Goal: Task Accomplishment & Management: Manage account settings

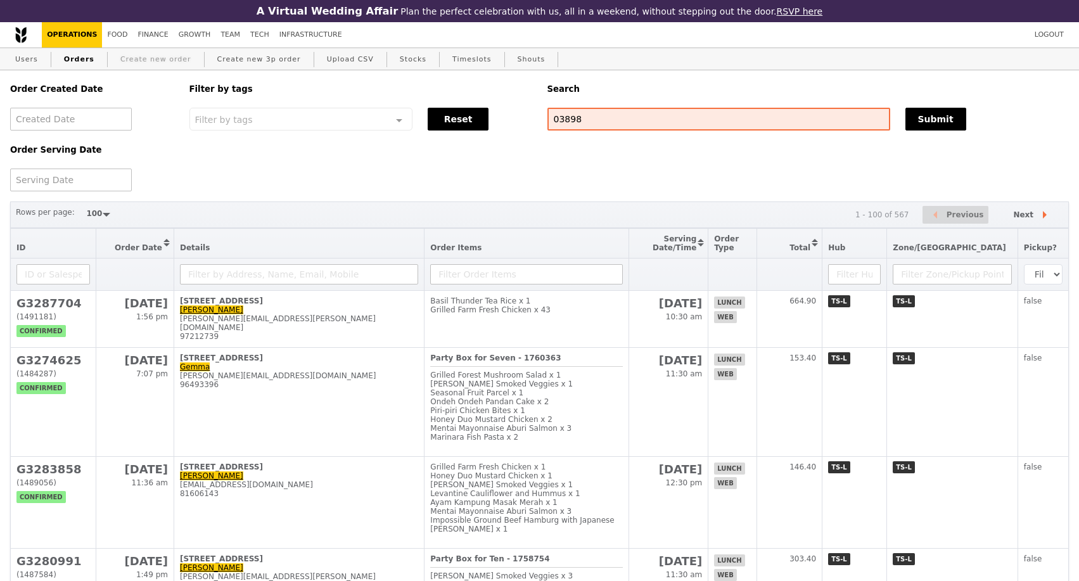
click at [155, 67] on link "Create new order" at bounding box center [155, 59] width 81 height 23
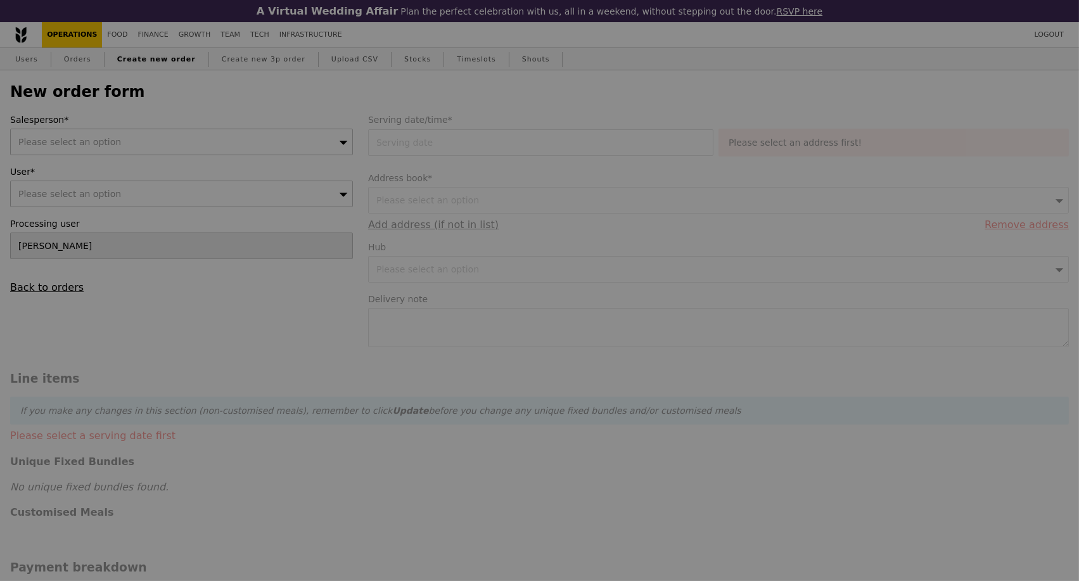
type input "Confirm"
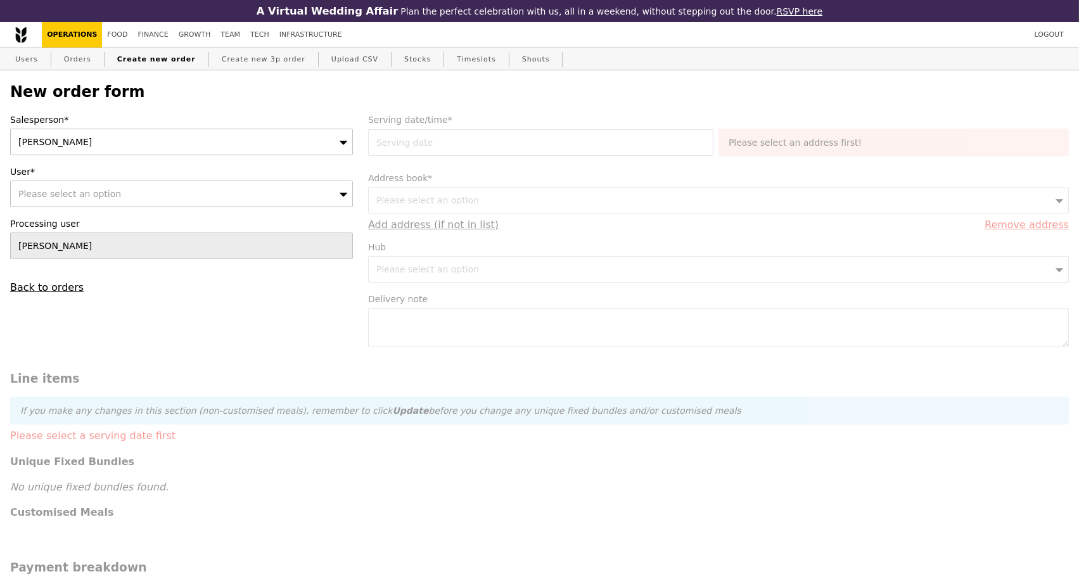
click at [145, 144] on div "[PERSON_NAME]" at bounding box center [181, 142] width 343 height 27
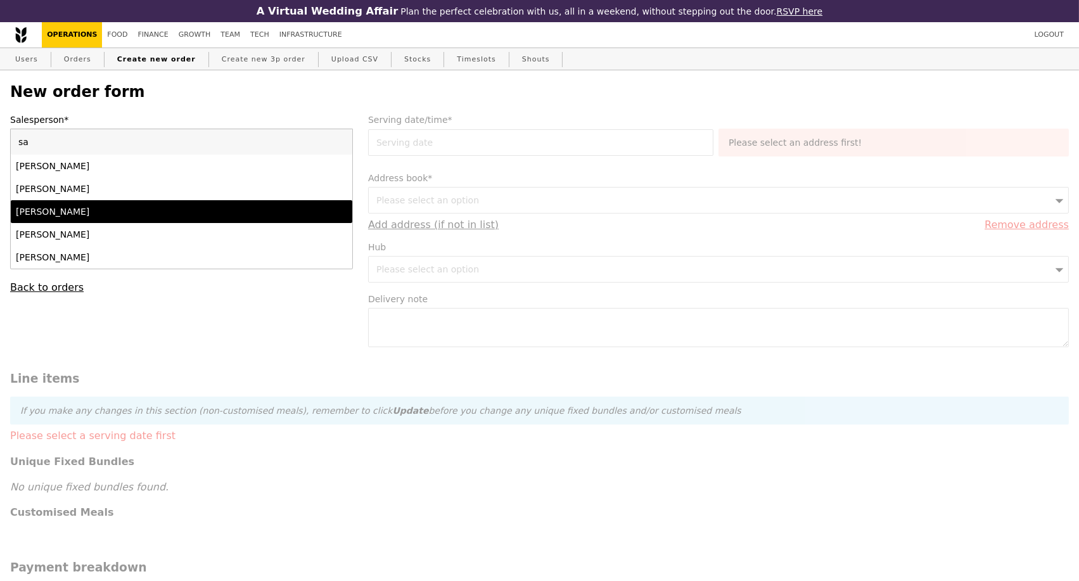
type input "sa"
click at [81, 218] on div "[PERSON_NAME]" at bounding box center [140, 211] width 248 height 13
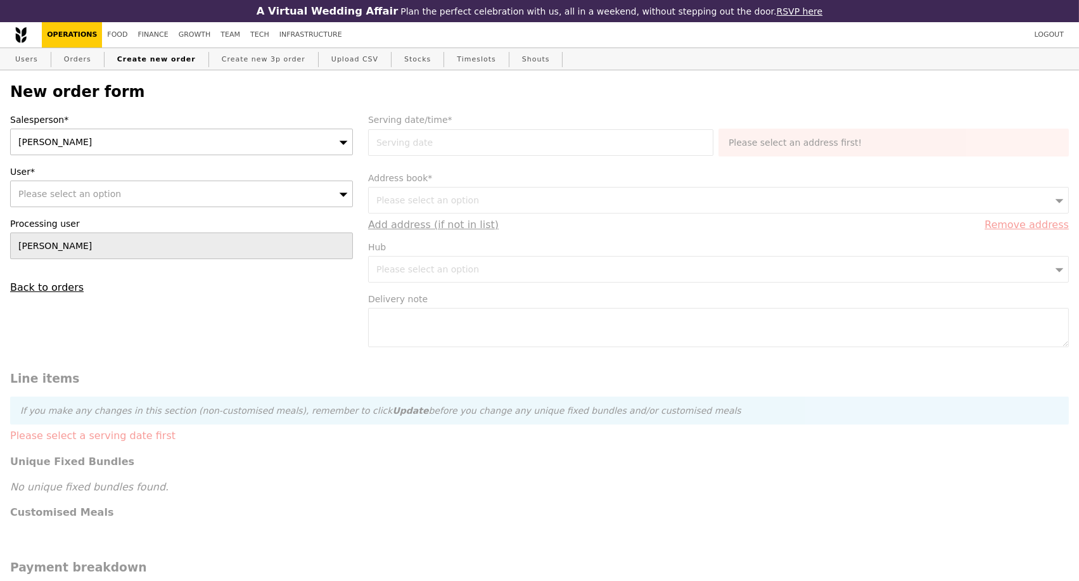
click at [130, 200] on div "Please select an option" at bounding box center [181, 194] width 343 height 27
type input "[EMAIL_ADDRESS][DOMAIN_NAME]"
type input "Confirm"
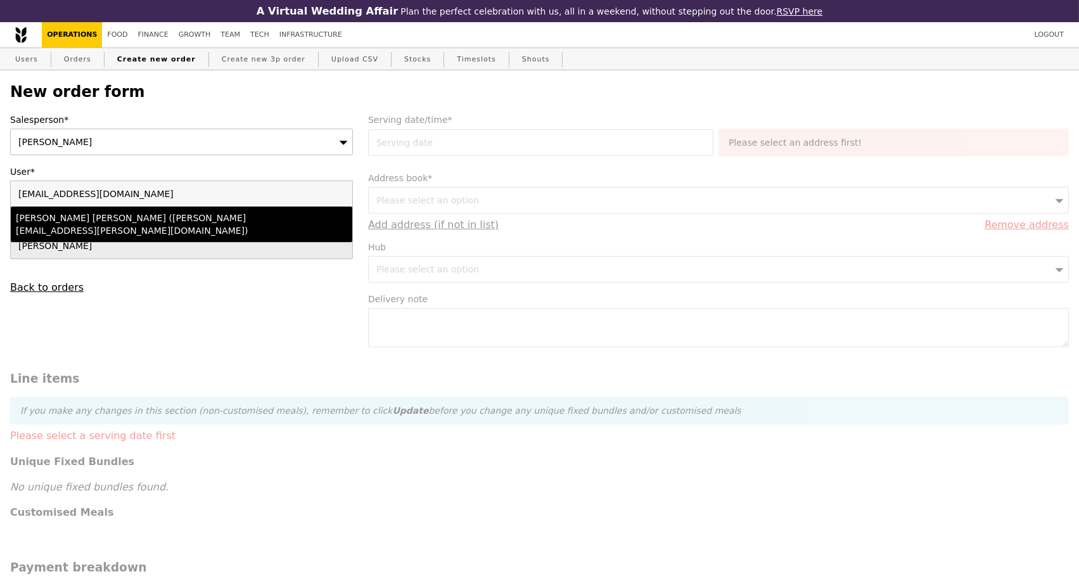
type input "[EMAIL_ADDRESS][DOMAIN_NAME]"
click at [137, 217] on div "[PERSON_NAME] [PERSON_NAME] ([PERSON_NAME][EMAIL_ADDRESS][PERSON_NAME][DOMAIN_N…" at bounding box center [140, 224] width 248 height 25
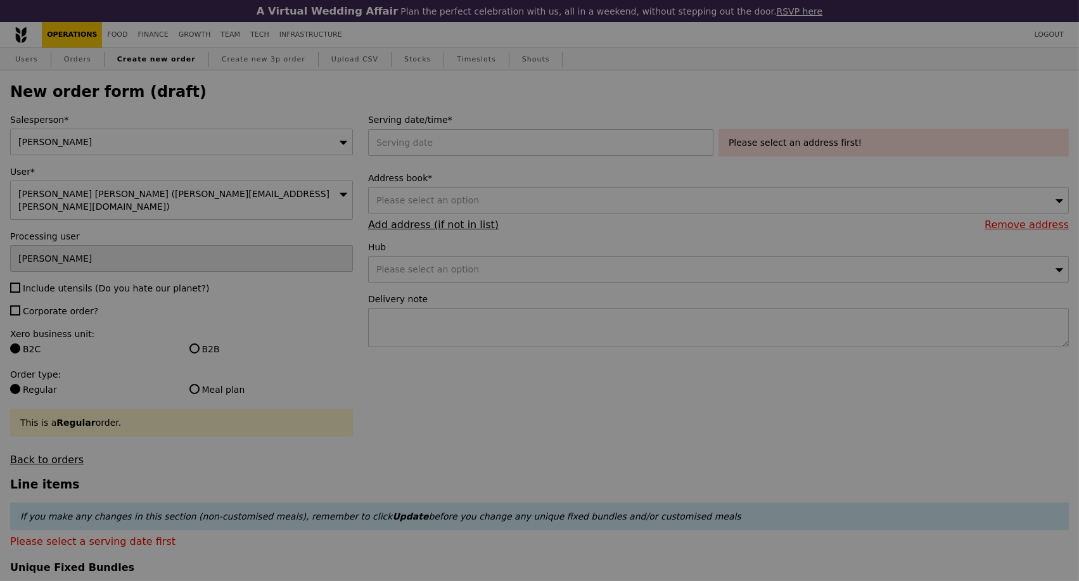
type input "Confirm"
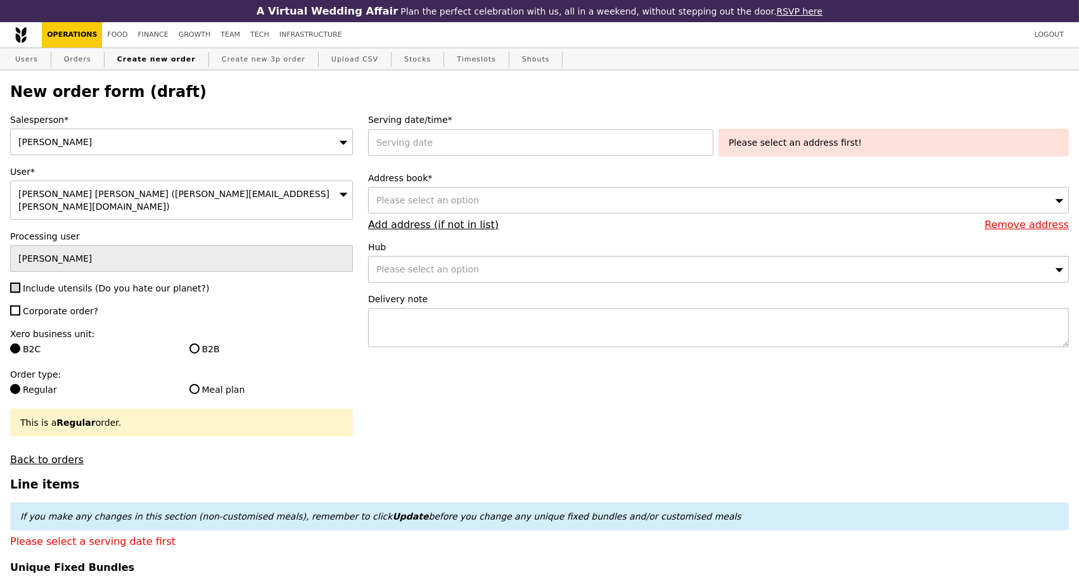
click at [16, 283] on input "Include utensils (Do you hate our planet?)" at bounding box center [15, 288] width 10 height 10
checkbox input "true"
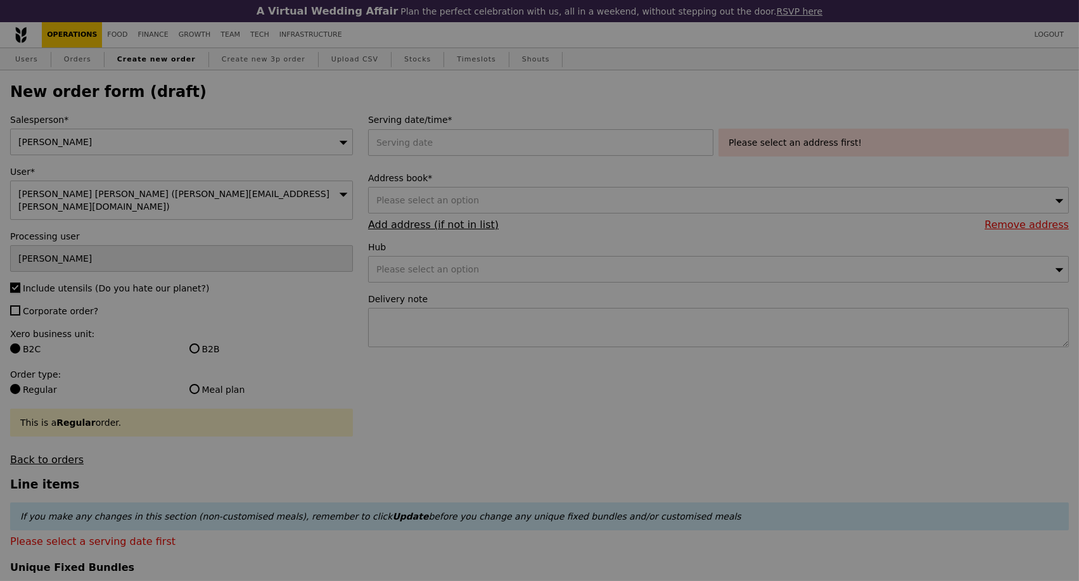
type input "Confirm"
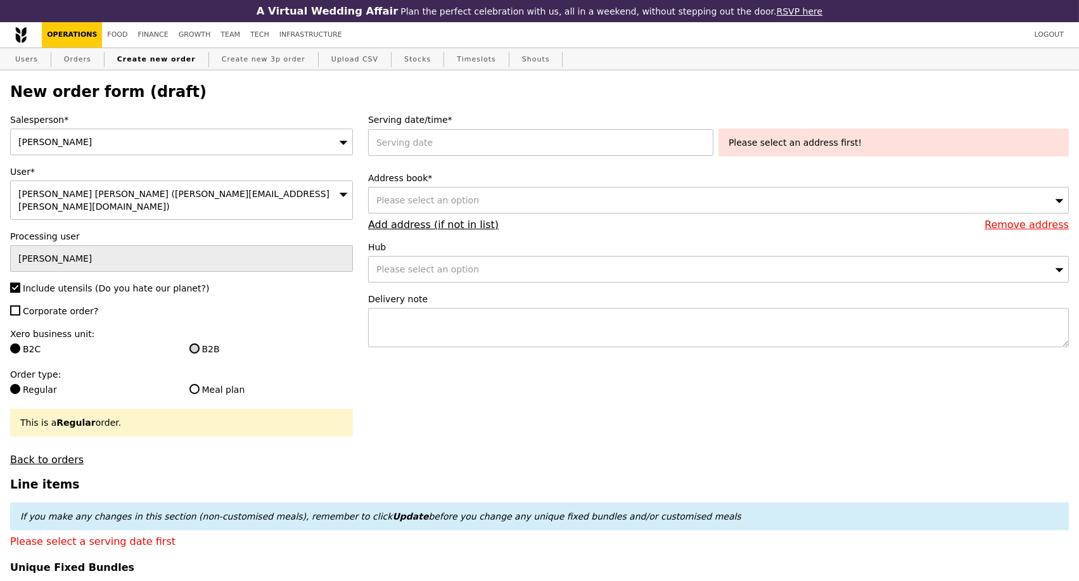
click at [191, 344] on input "B2B" at bounding box center [195, 349] width 10 height 10
radio input "true"
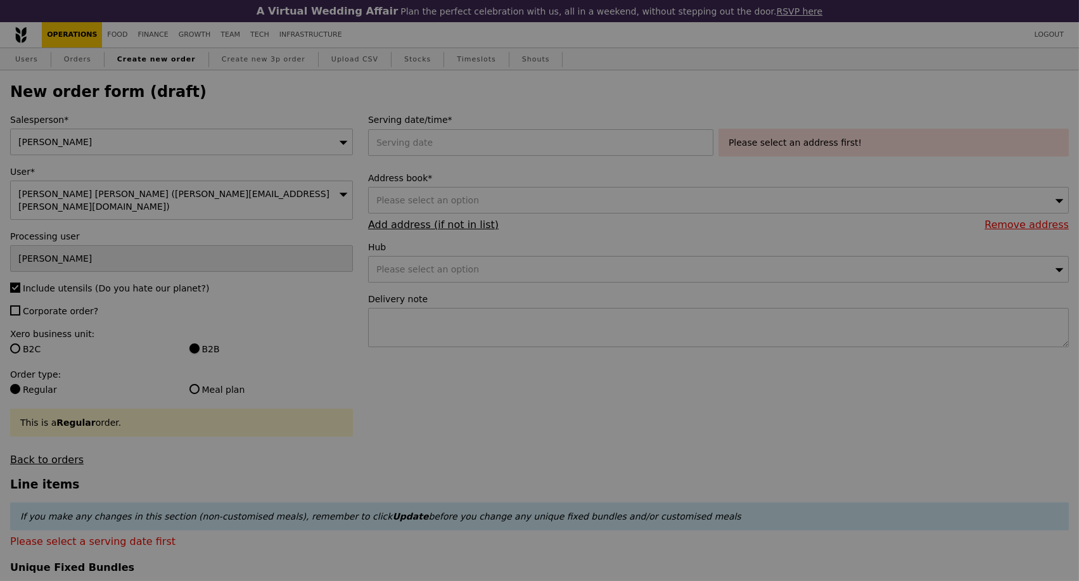
type input "Confirm"
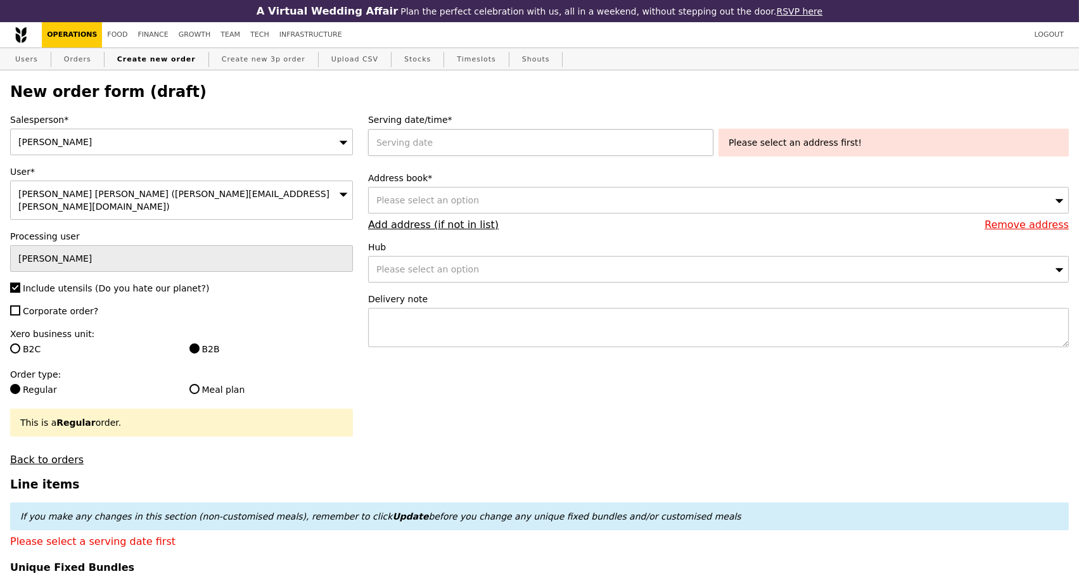
click at [468, 143] on div at bounding box center [543, 142] width 351 height 27
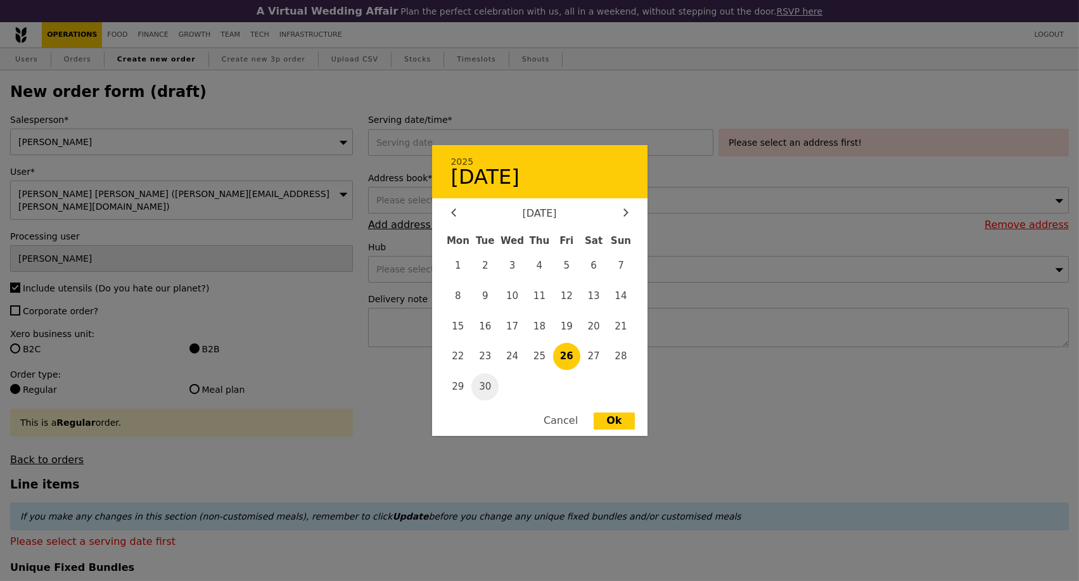
click at [487, 386] on span "30" at bounding box center [485, 386] width 27 height 27
type input "[DATE]"
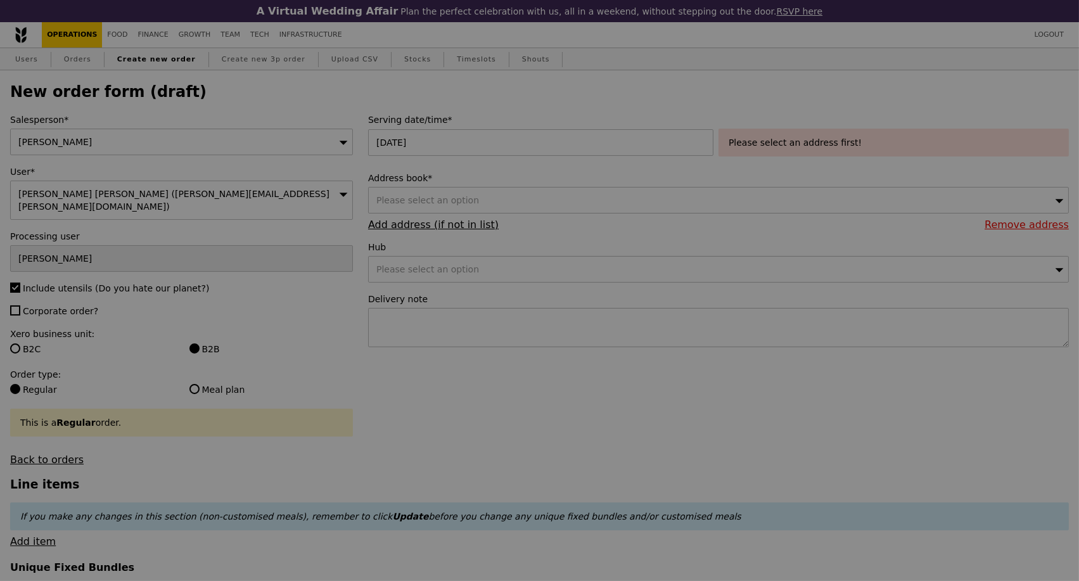
type input "Confirm"
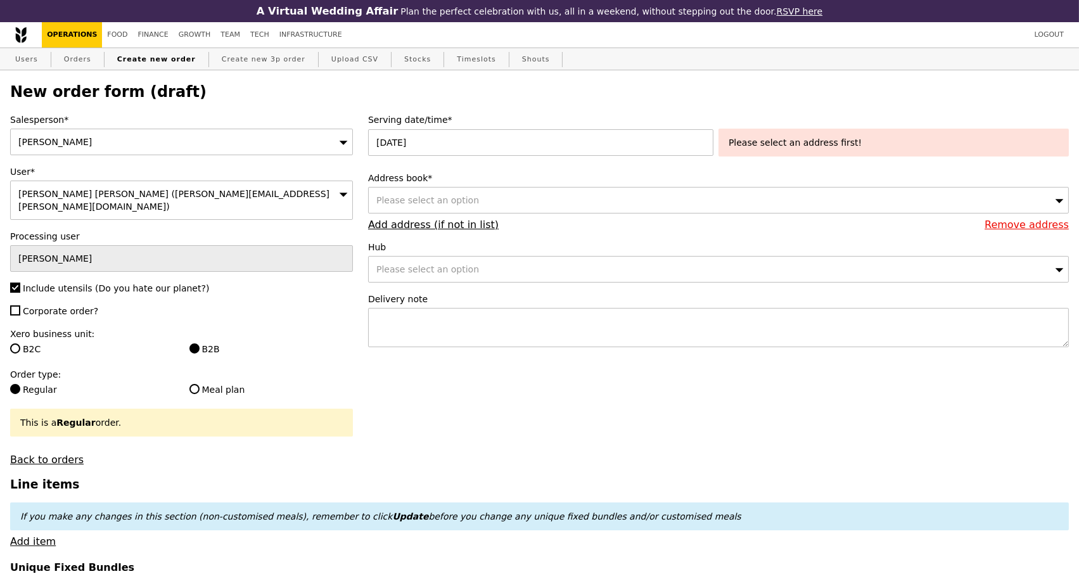
click at [451, 201] on span "Please select an option" at bounding box center [428, 200] width 103 height 10
type input "609930"
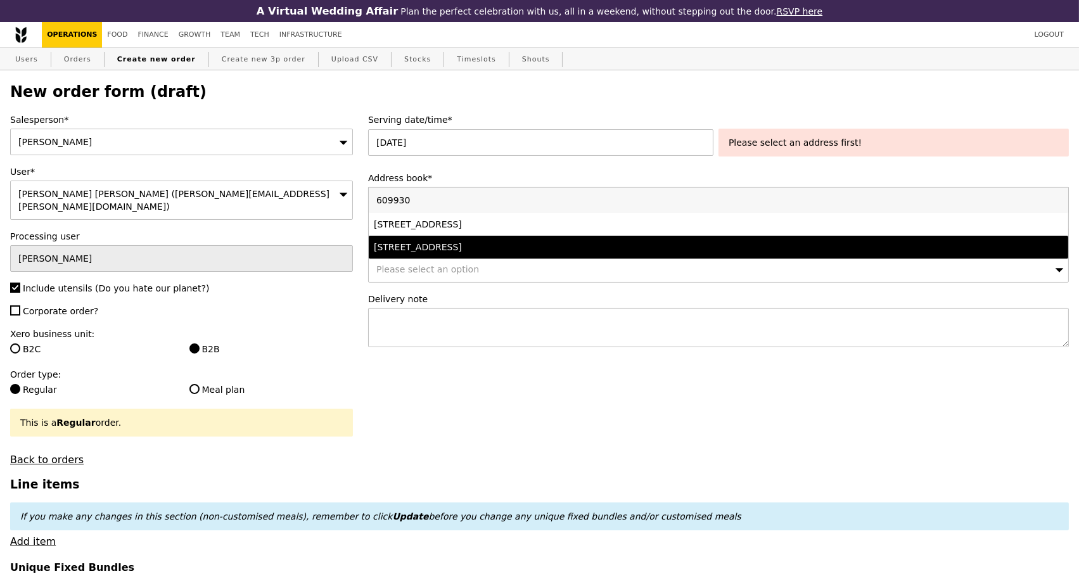
click at [593, 250] on div "[STREET_ADDRESS]" at bounding box center [632, 247] width 517 height 13
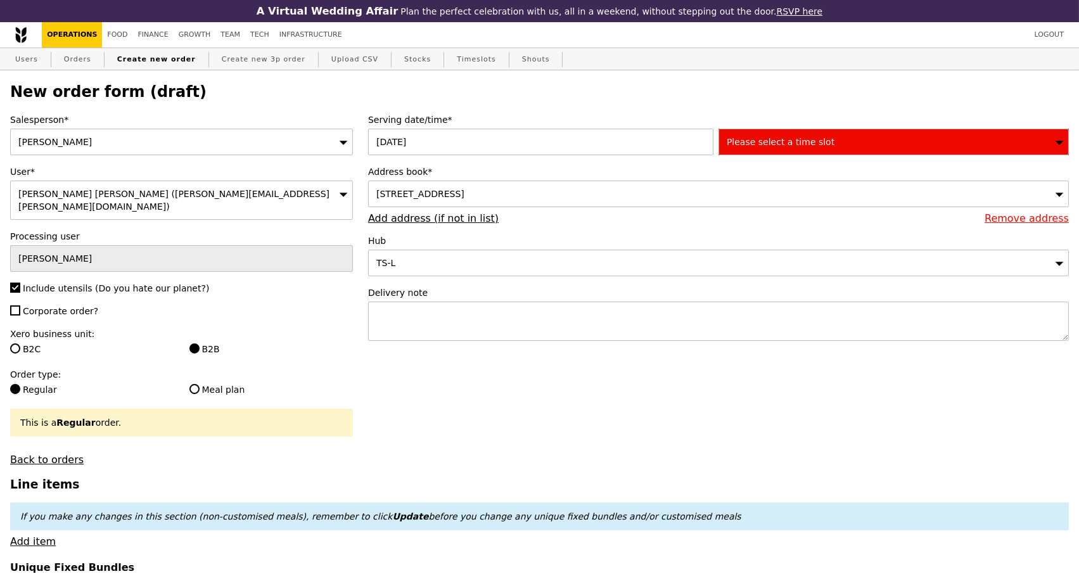
click at [1017, 224] on link "Remove address" at bounding box center [1027, 218] width 84 height 12
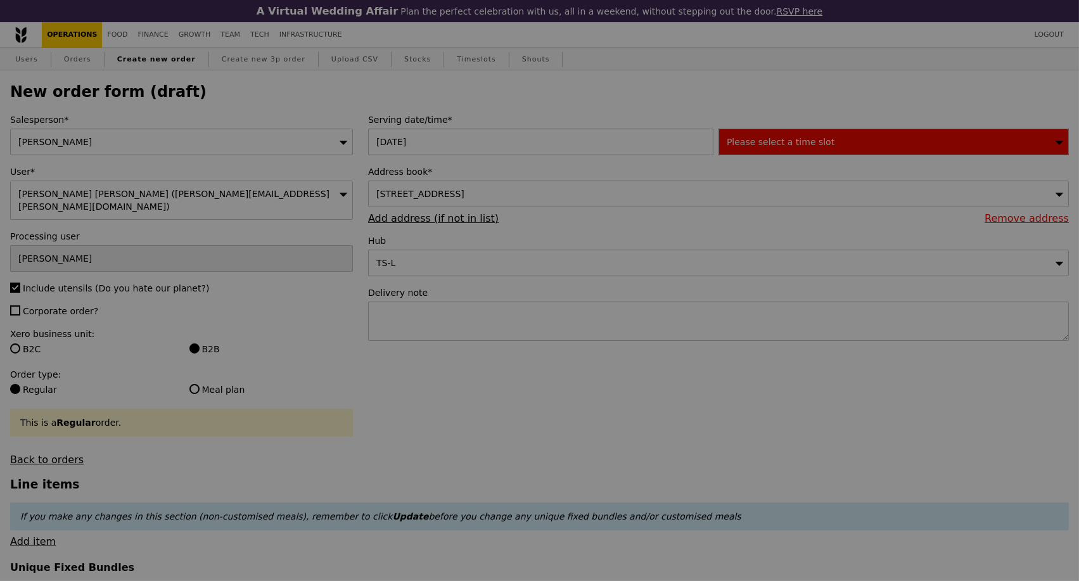
type input "Confirm"
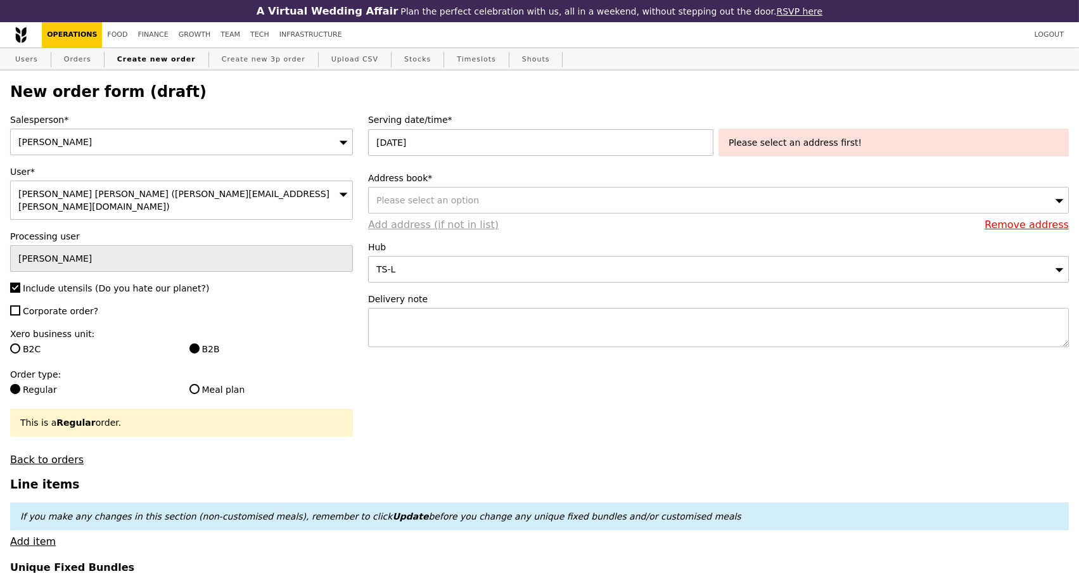
click at [430, 231] on link "Add address (if not in list)" at bounding box center [433, 225] width 131 height 12
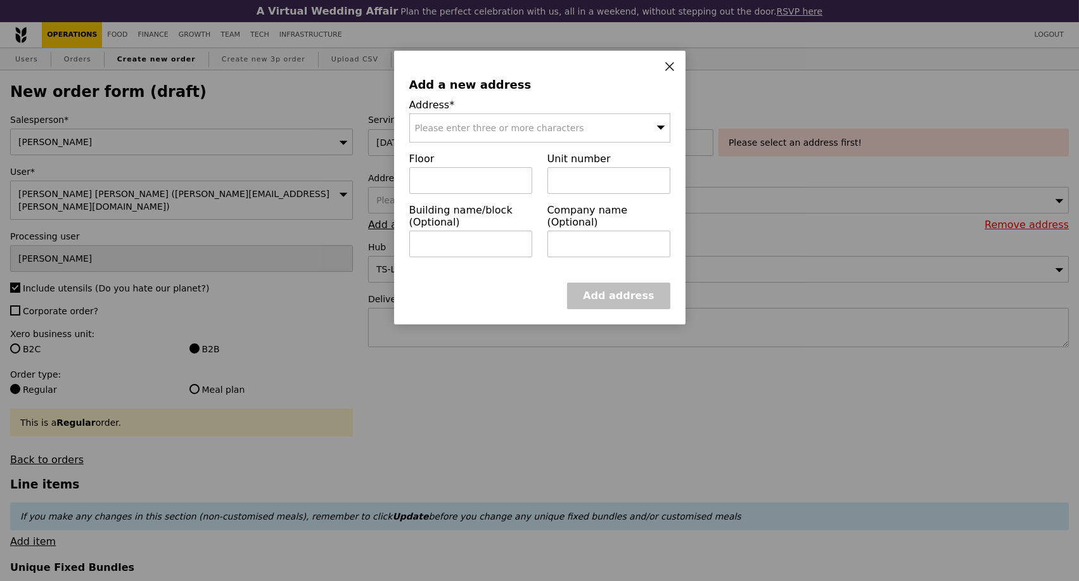
click at [458, 138] on div "Please enter three or more characters" at bounding box center [539, 127] width 261 height 29
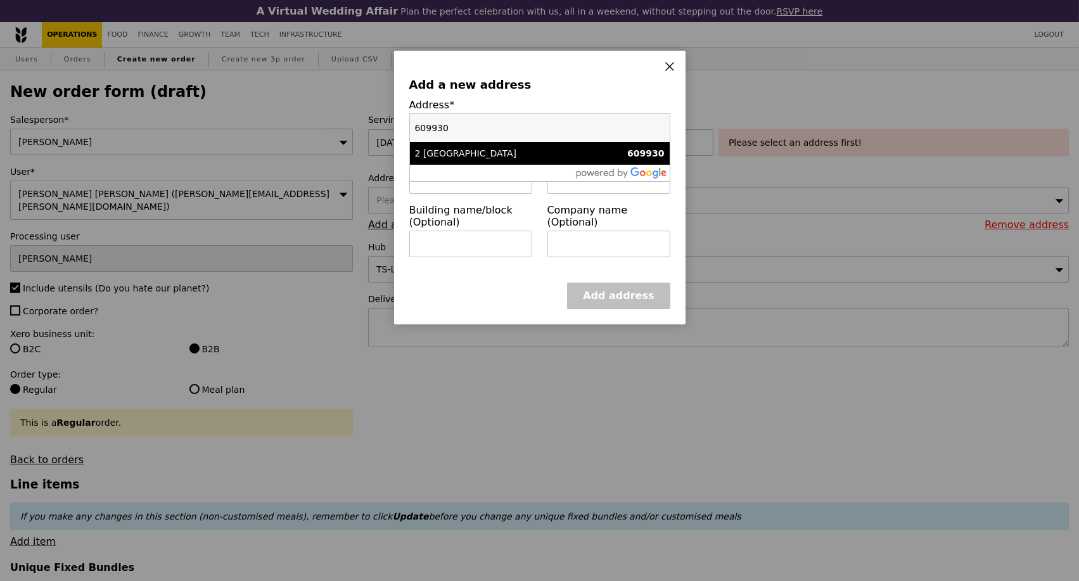
type input "609930"
click at [472, 153] on div "2 [GEOGRAPHIC_DATA]" at bounding box center [509, 153] width 188 height 13
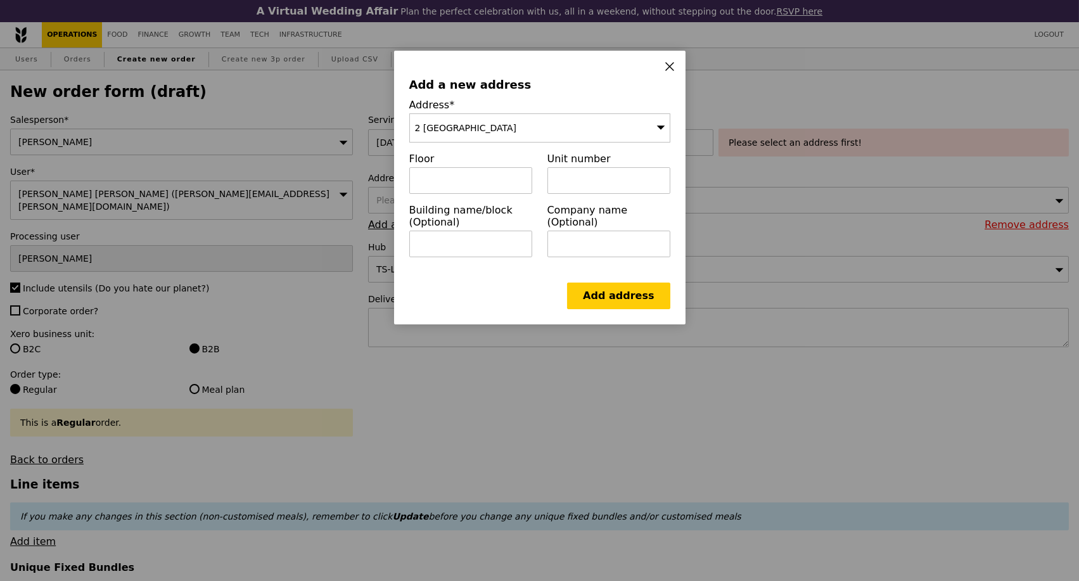
click at [570, 125] on div "2 [GEOGRAPHIC_DATA]" at bounding box center [539, 127] width 261 height 29
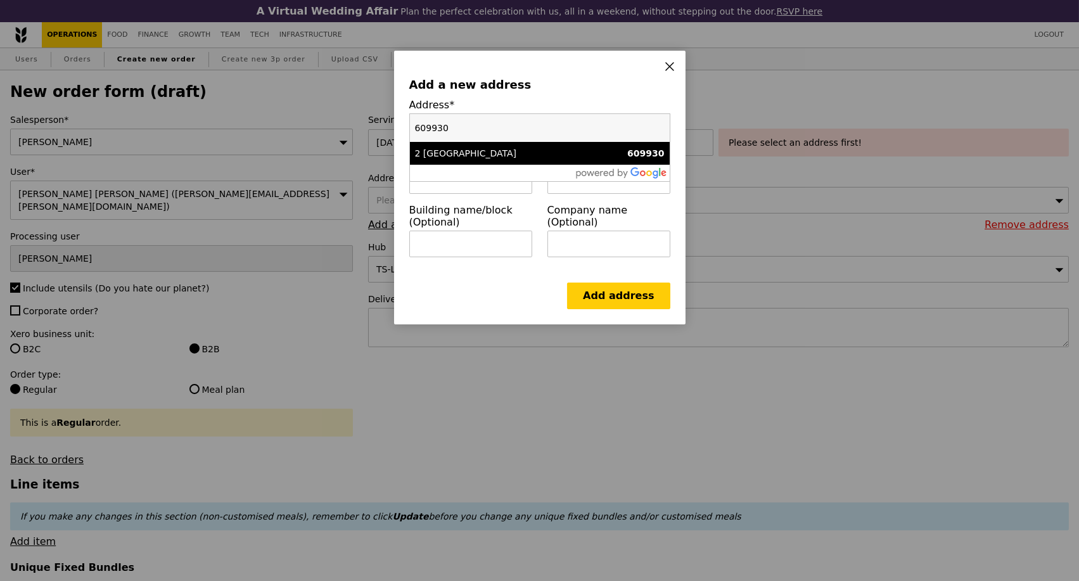
drag, startPoint x: 570, startPoint y: 125, endPoint x: 400, endPoint y: 127, distance: 169.9
click at [400, 127] on div "Add a new address Address* [GEOGRAPHIC_DATA] 609930 2 [GEOGRAPHIC_DATA] 609930 …" at bounding box center [540, 188] width 292 height 274
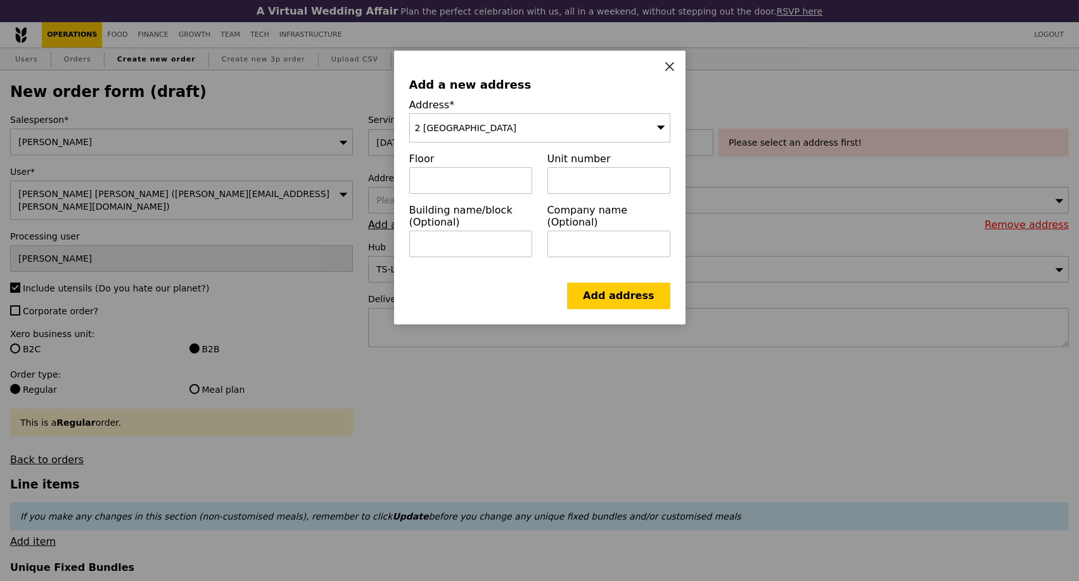
click at [628, 117] on div "2 [GEOGRAPHIC_DATA]" at bounding box center [539, 127] width 261 height 29
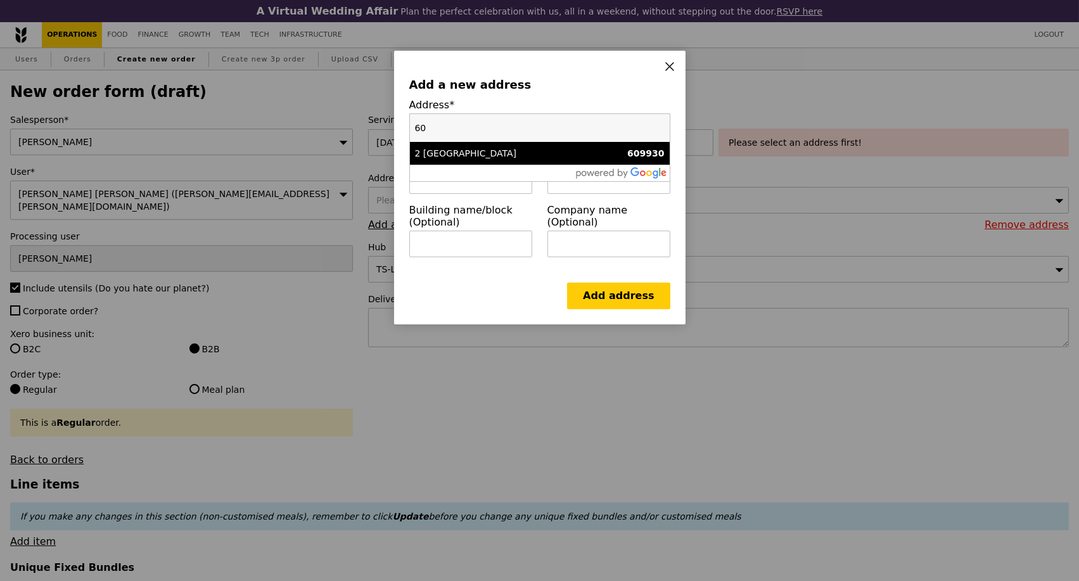
type input "6"
type input "[STREET_ADDRESS] The Strategy"
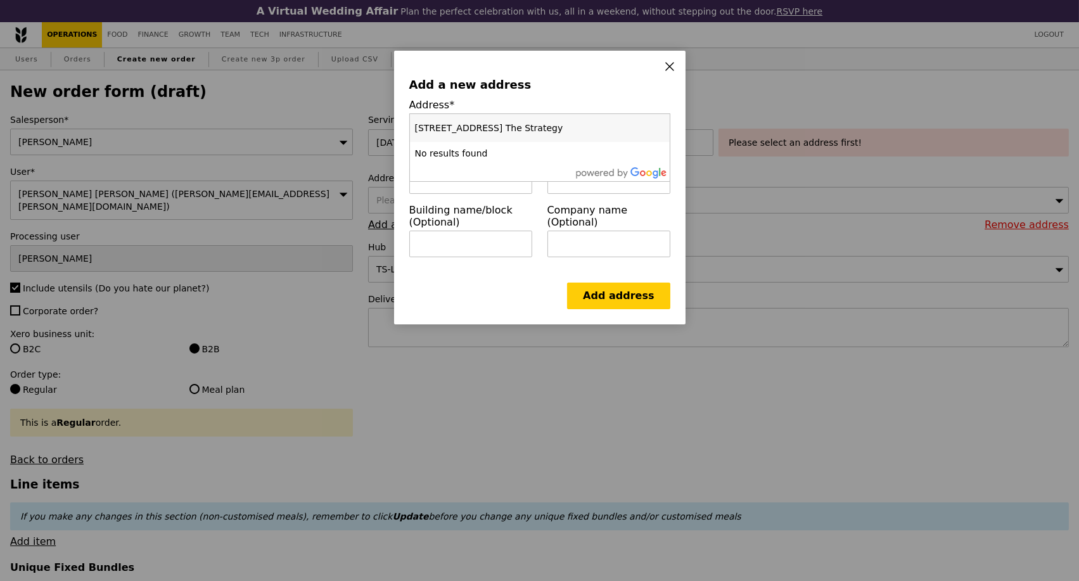
click at [661, 128] on input "[STREET_ADDRESS] The Strategy" at bounding box center [540, 128] width 260 height 28
paste input "609930"
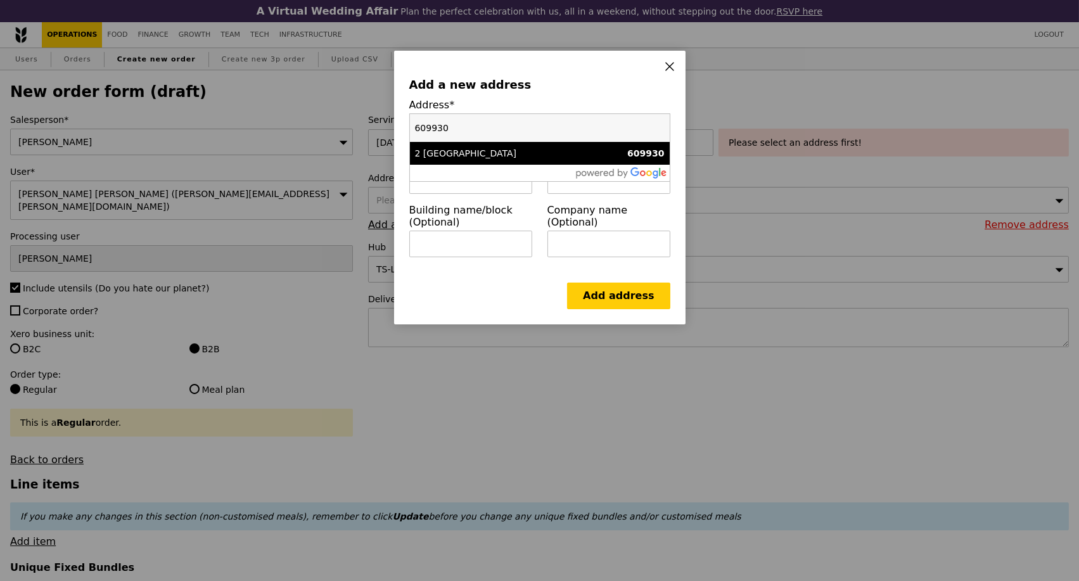
type input "609930"
click at [467, 156] on div "2 [GEOGRAPHIC_DATA]" at bounding box center [509, 153] width 188 height 13
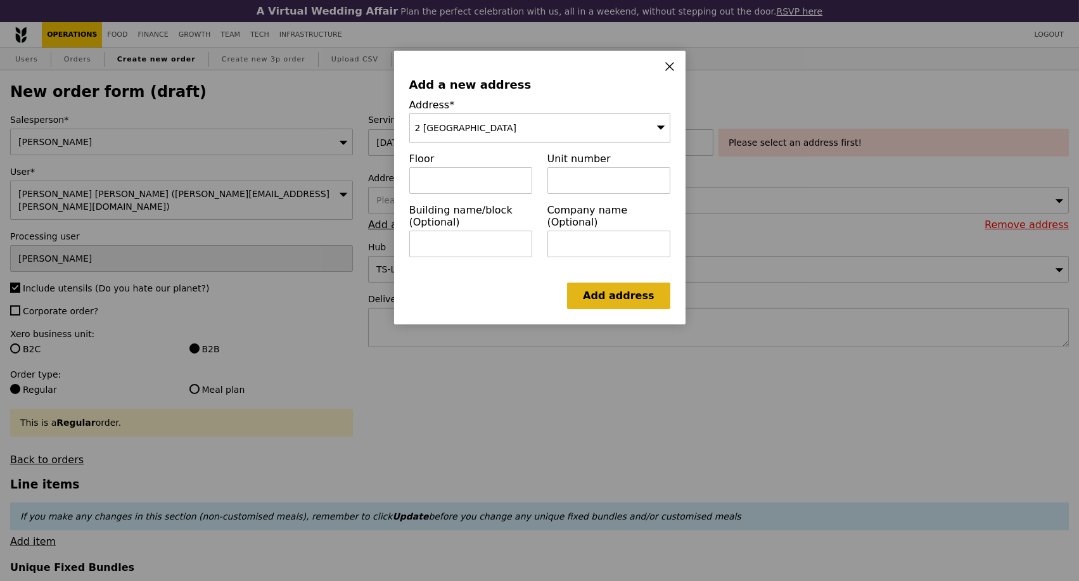
click at [609, 301] on link "Add address" at bounding box center [618, 296] width 103 height 27
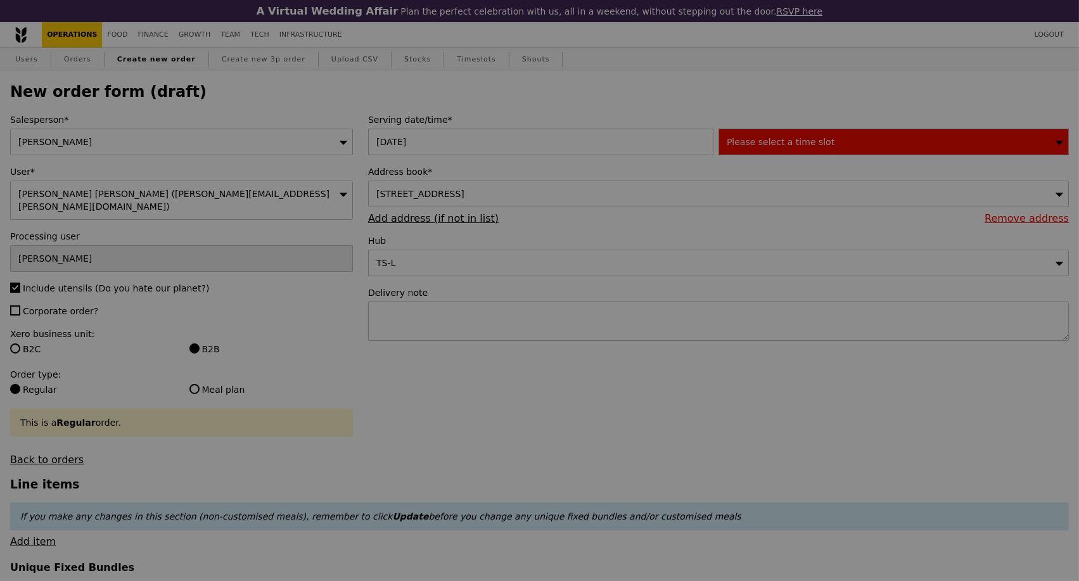
type input "Confirm"
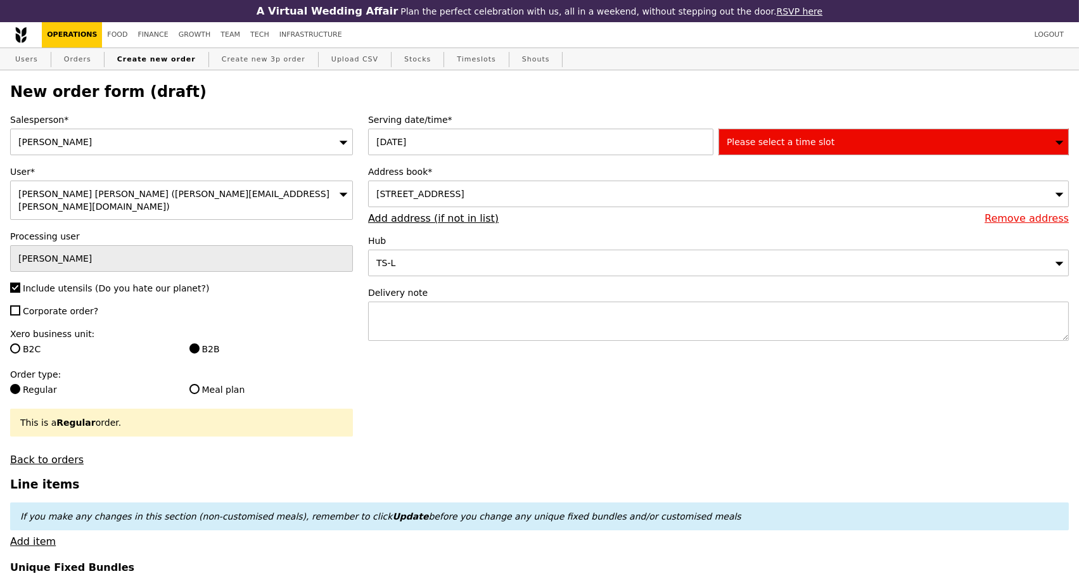
click at [465, 199] on span "[STREET_ADDRESS]" at bounding box center [421, 194] width 88 height 10
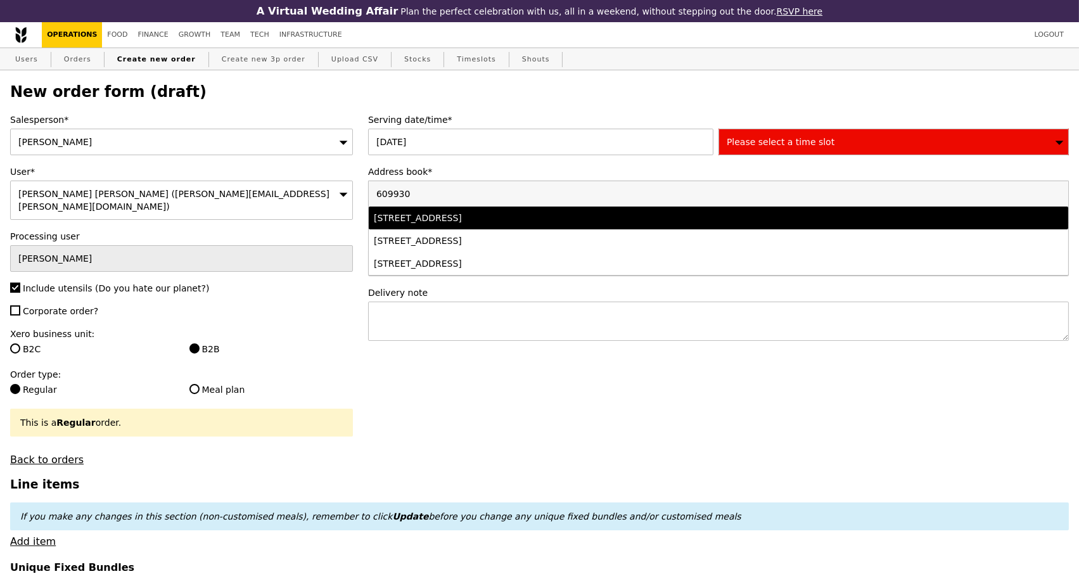
click at [542, 195] on input "609930" at bounding box center [719, 193] width 700 height 25
click at [584, 198] on input "609930" at bounding box center [719, 193] width 700 height 25
click at [591, 174] on label "Address book*" at bounding box center [718, 171] width 701 height 13
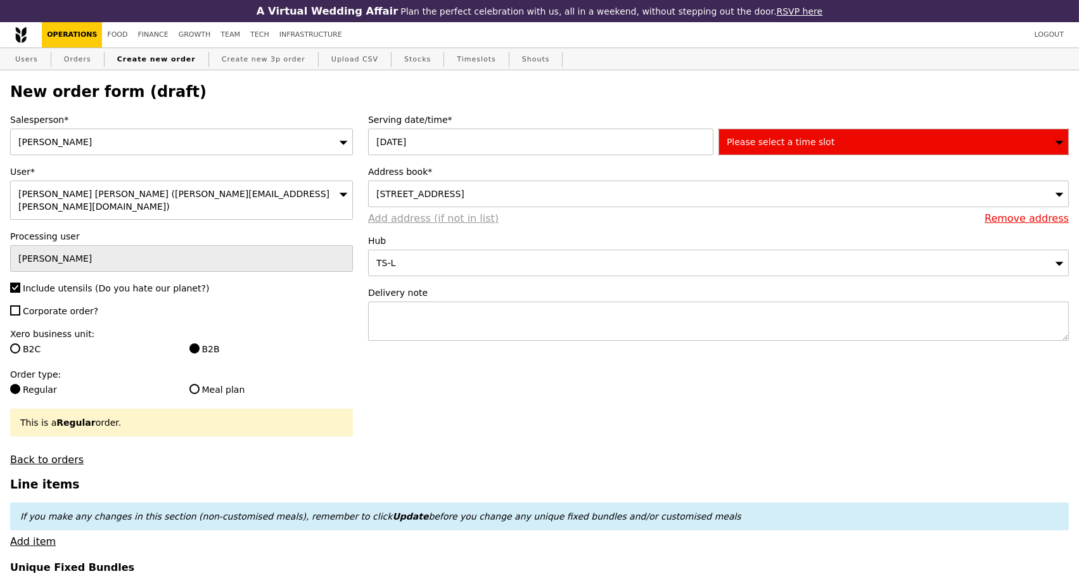
click at [423, 224] on link "Add address (if not in list)" at bounding box center [433, 218] width 131 height 12
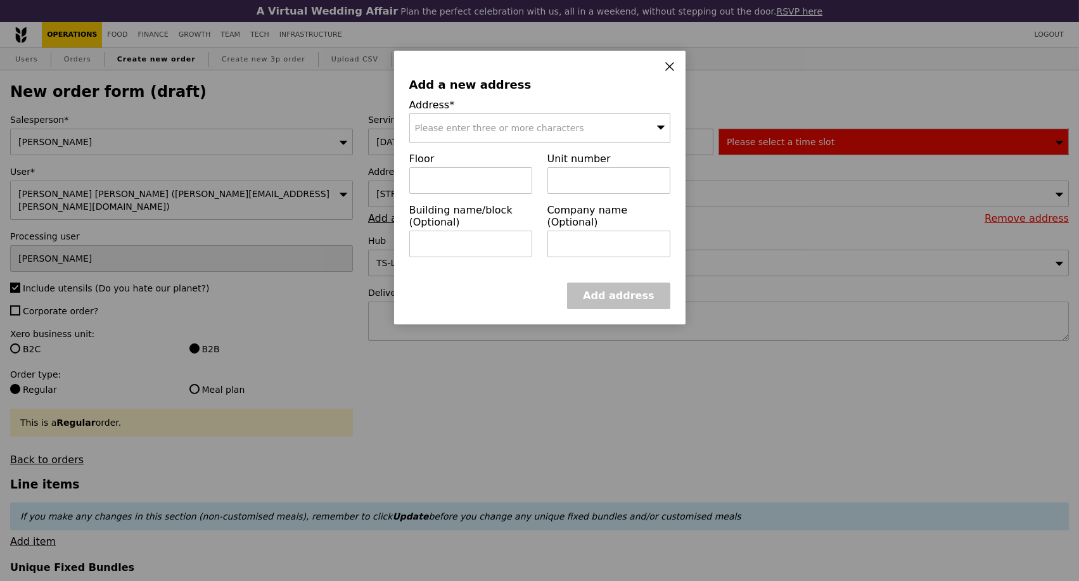
click at [526, 122] on div "Please enter three or more characters" at bounding box center [539, 127] width 261 height 29
paste input "609930"
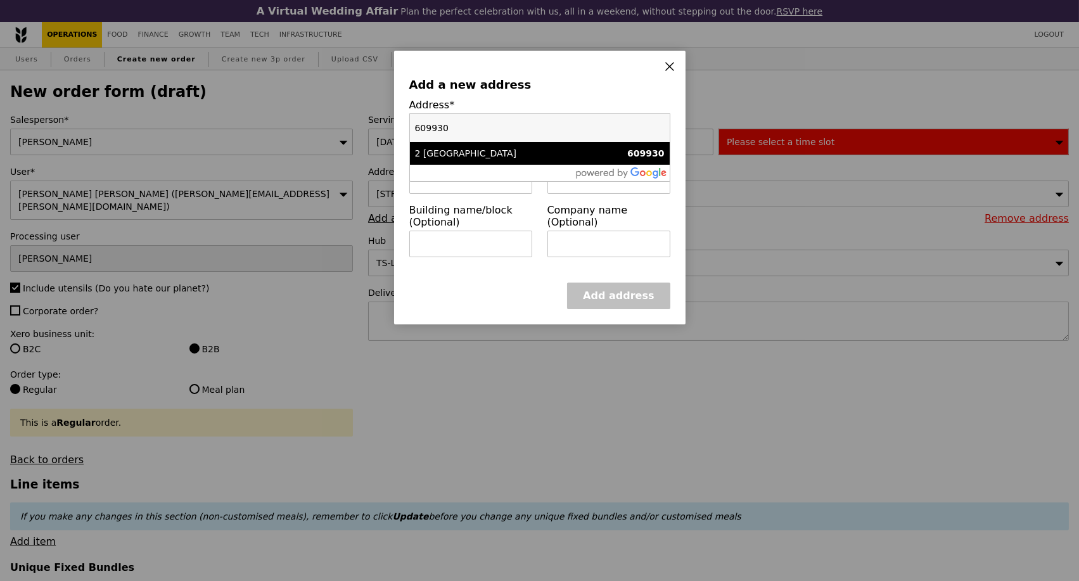
type input "609930"
click at [487, 156] on div "2 [GEOGRAPHIC_DATA]" at bounding box center [509, 153] width 188 height 13
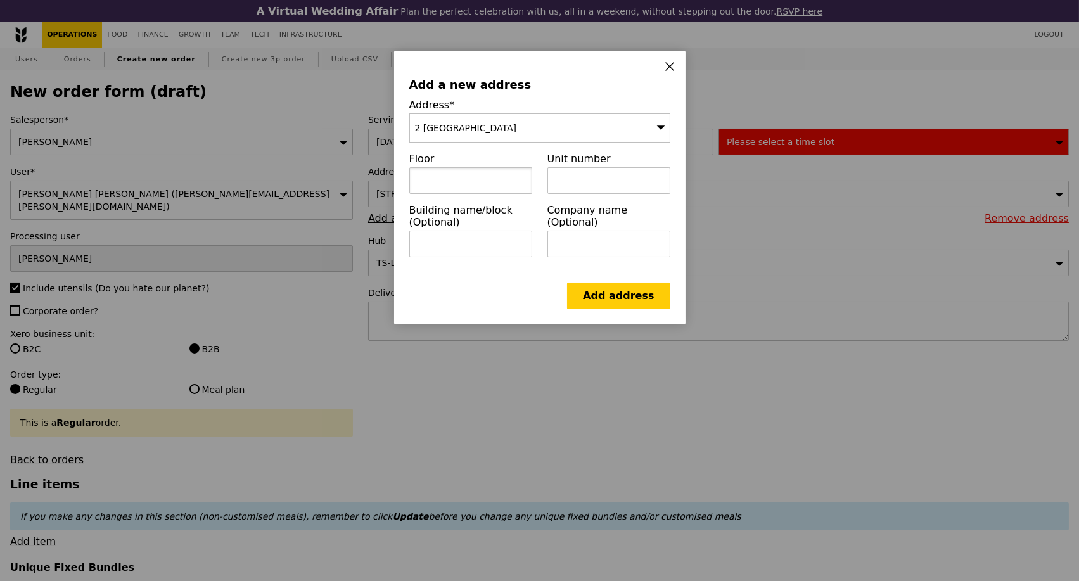
click at [436, 179] on input "text" at bounding box center [470, 180] width 123 height 27
paste input "Tower 1"
type input "Tower 1"
drag, startPoint x: 454, startPoint y: 182, endPoint x: 390, endPoint y: 184, distance: 64.0
click at [390, 184] on div "Add a new address Address* [GEOGRAPHIC_DATA] [GEOGRAPHIC_DATA] 1 Unit number Bu…" at bounding box center [539, 290] width 1079 height 581
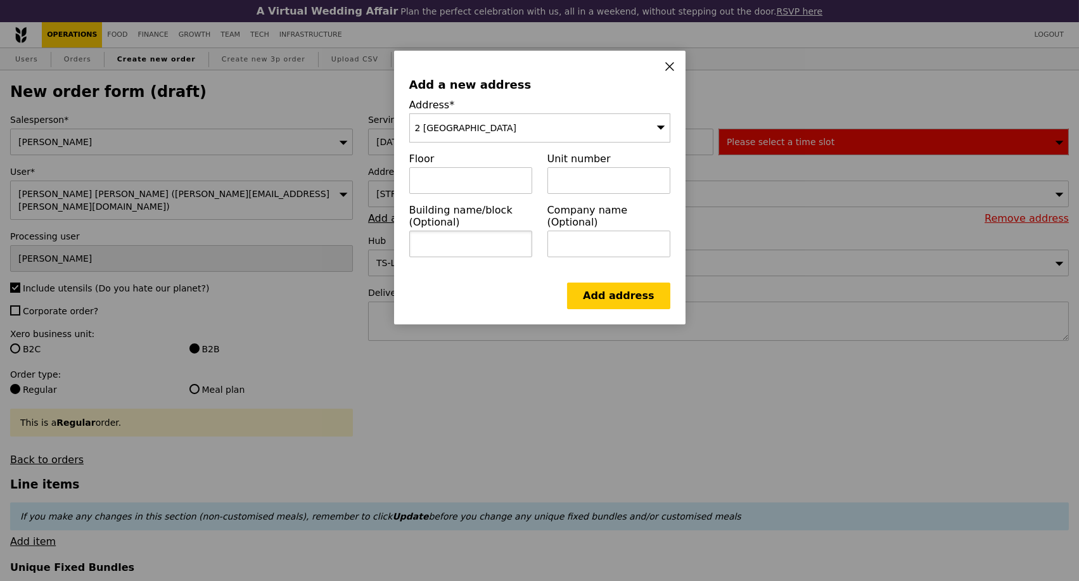
click at [446, 245] on input "text" at bounding box center [470, 244] width 123 height 27
click at [444, 184] on input "text" at bounding box center [470, 180] width 123 height 27
paste input "Tower 1 Level 8"
type input "Tower 1 Level 8"
click at [624, 302] on link "Add address" at bounding box center [618, 296] width 103 height 27
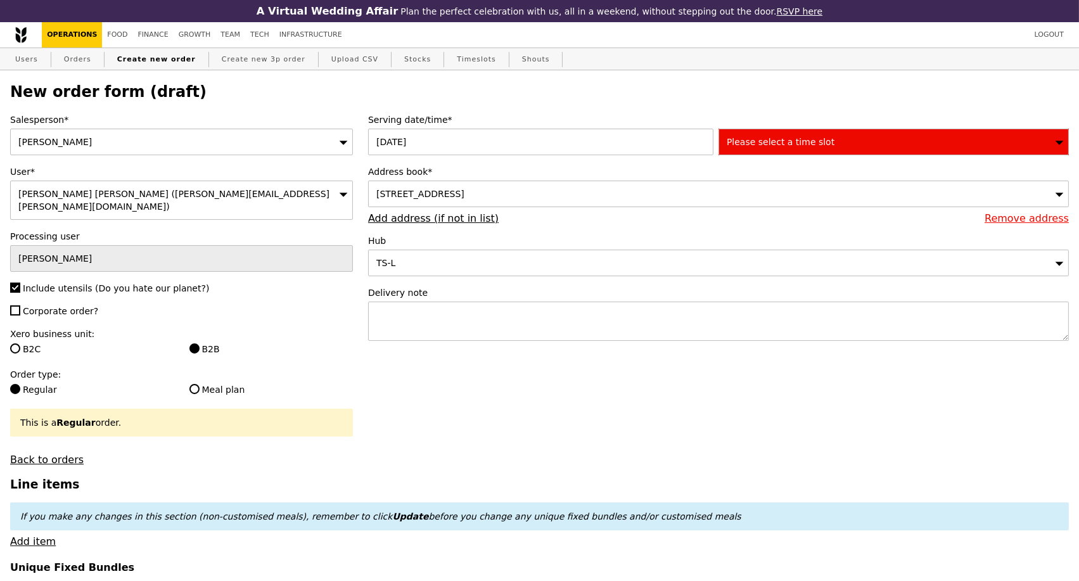
type input "Confirm"
click at [503, 328] on textarea at bounding box center [718, 321] width 701 height 39
paste textarea "[STREET_ADDRESS]"
type textarea "[STREET_ADDRESS]"
click at [816, 146] on span "Please select a time slot" at bounding box center [781, 142] width 108 height 10
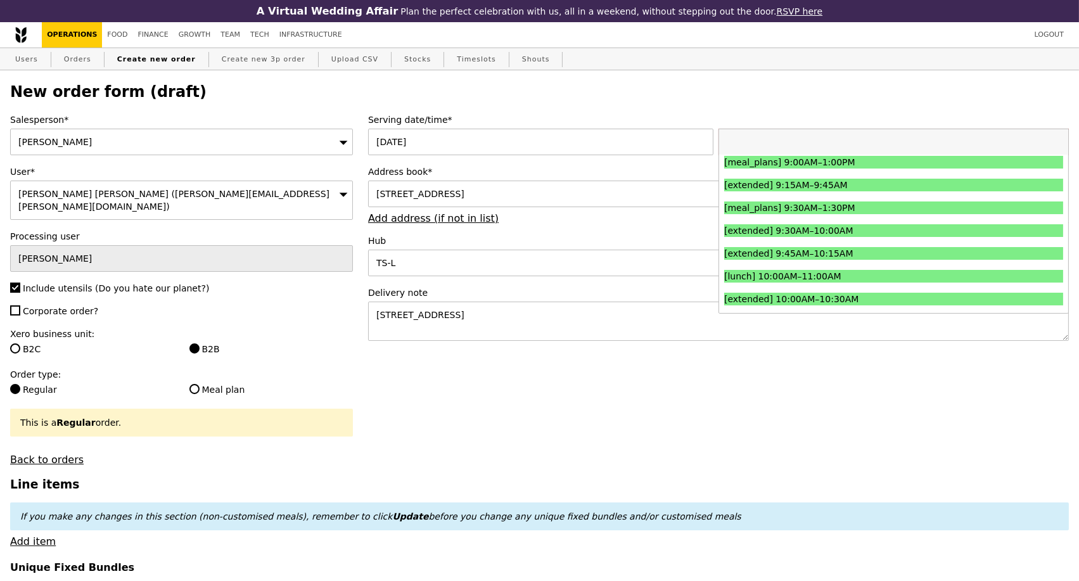
scroll to position [281, 0]
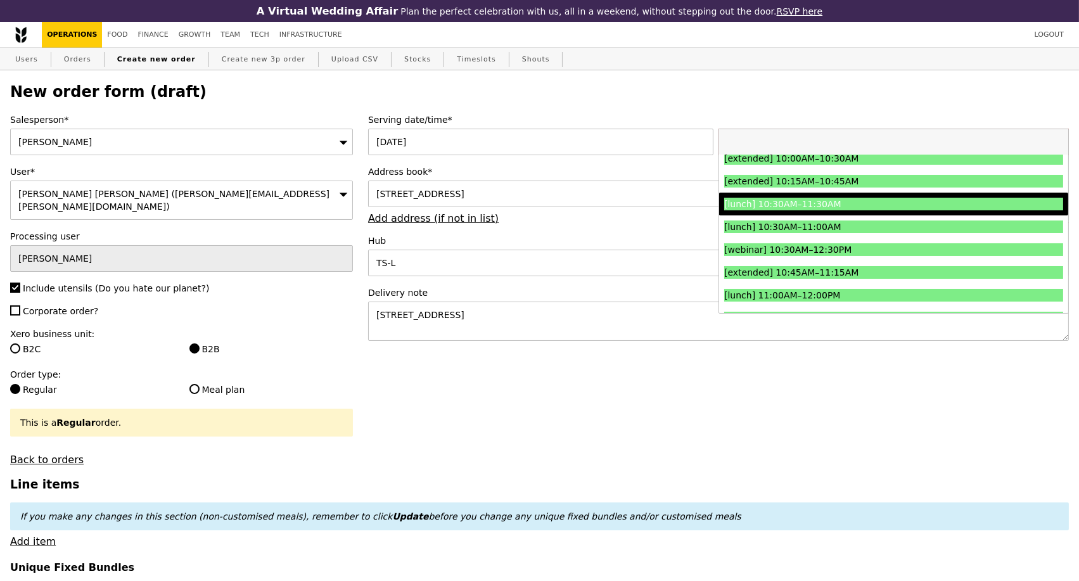
click at [850, 210] on div "[lunch] 10:30AM–11:30AM" at bounding box center [852, 204] width 254 height 13
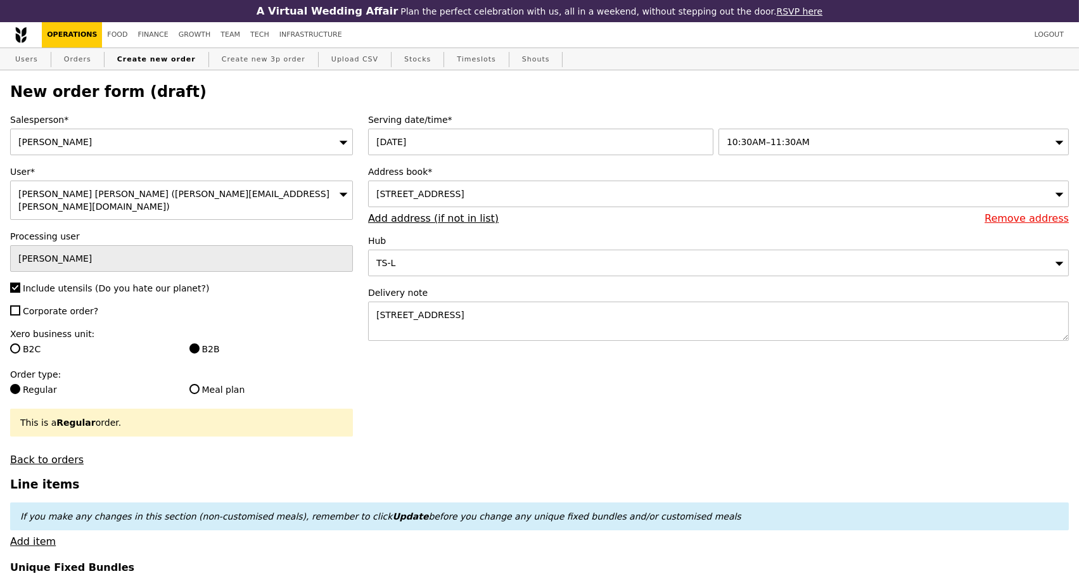
type input "Confirm"
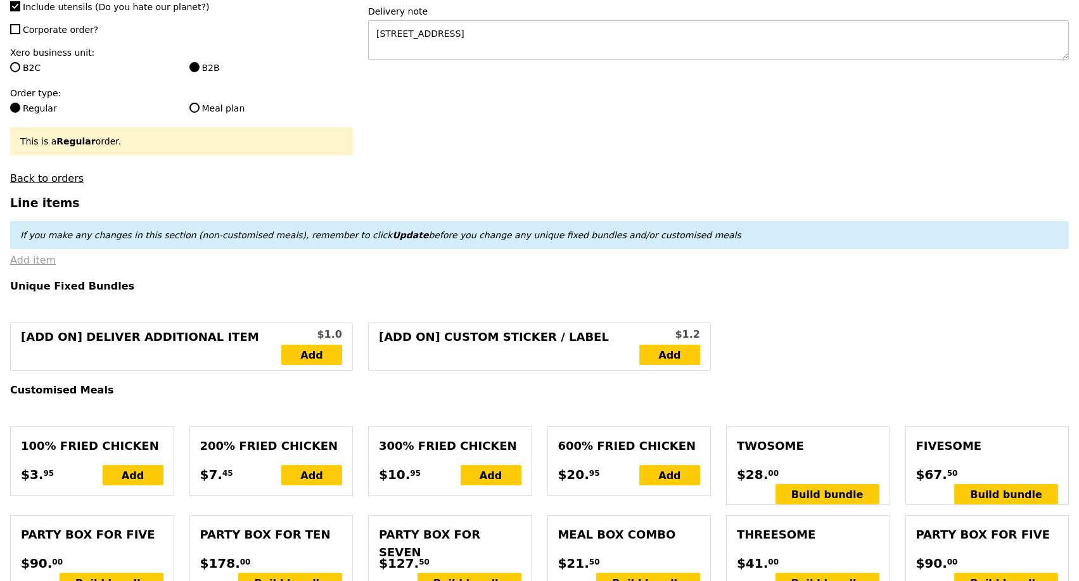
click at [35, 261] on link "Add item" at bounding box center [33, 260] width 46 height 12
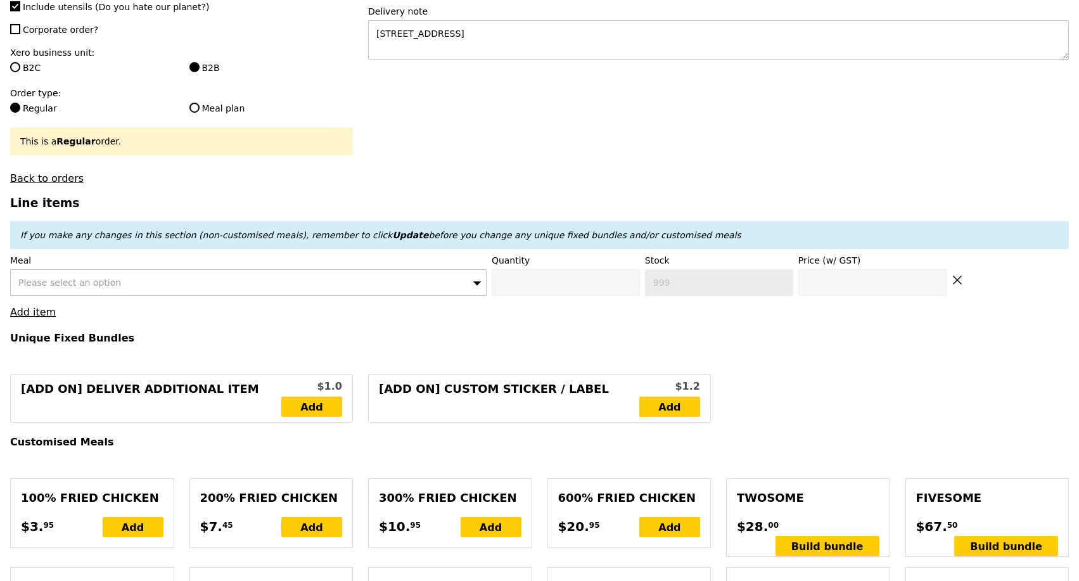
click at [144, 275] on div "Please select an option" at bounding box center [248, 282] width 477 height 27
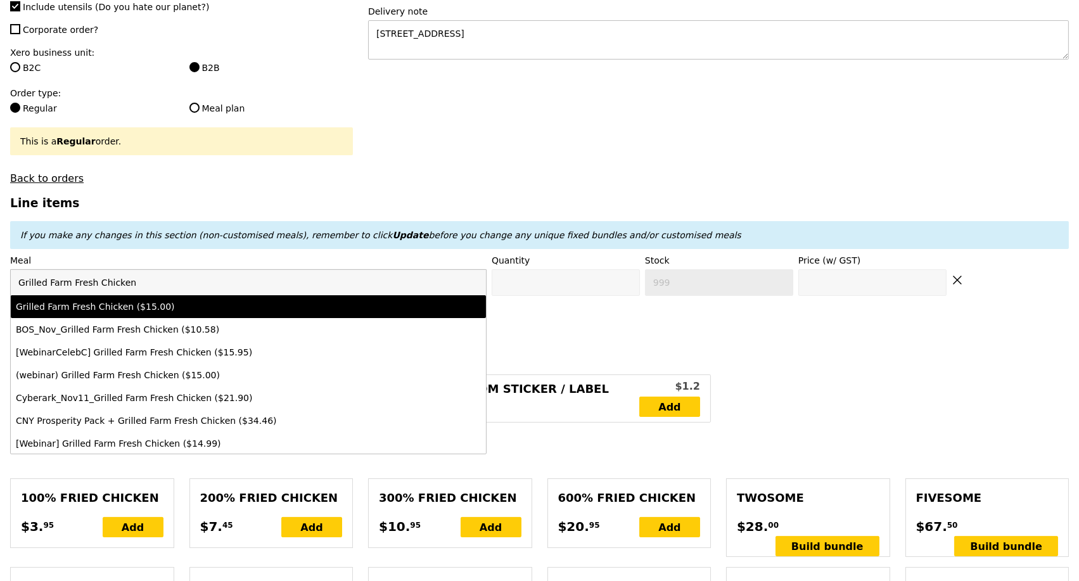
type input "Grilled Farm Fresh Chicken"
click at [160, 311] on li "Grilled Farm Fresh Chicken ($15.00)" at bounding box center [248, 306] width 475 height 23
type input "Confirm anyway"
type input "0"
type input "492"
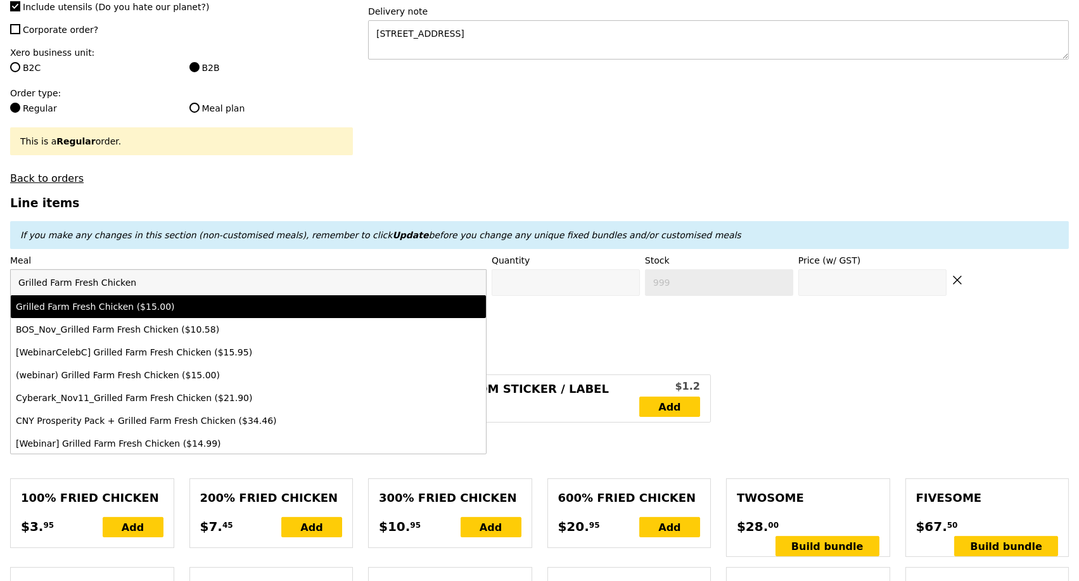
type input "15.0"
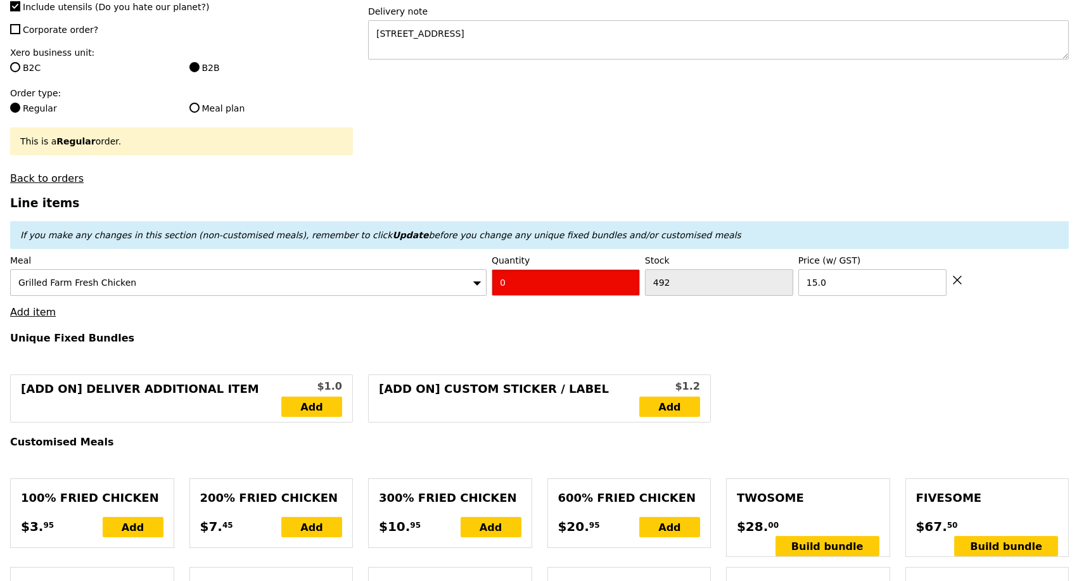
click at [520, 280] on input "0" at bounding box center [566, 282] width 148 height 27
type input "Confirm"
type input "2"
type input "Loading..."
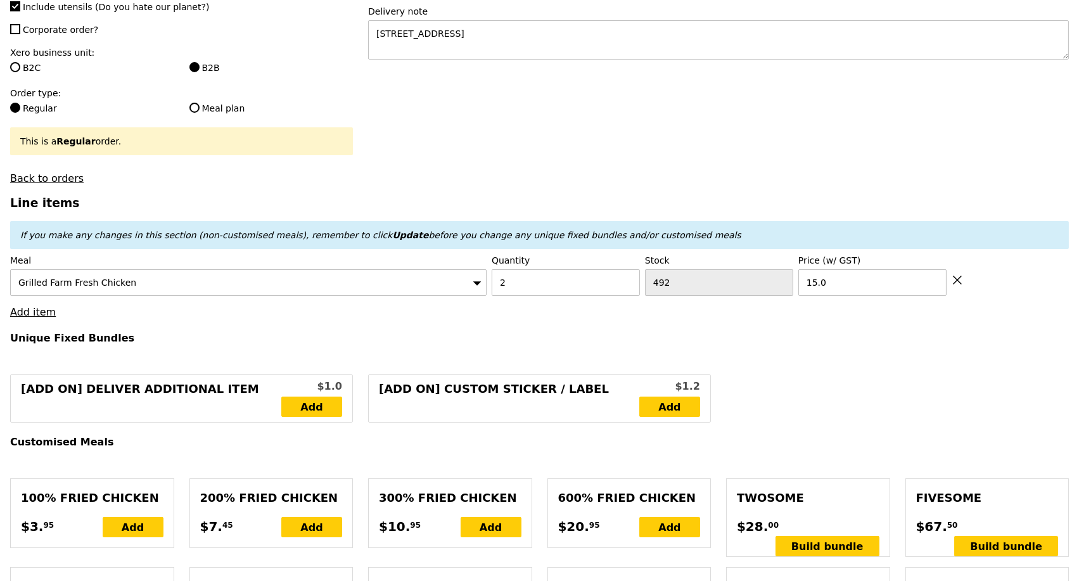
type input "30.00"
type input "13.76"
type input "15.00"
type input "45.00"
type input "Confirm"
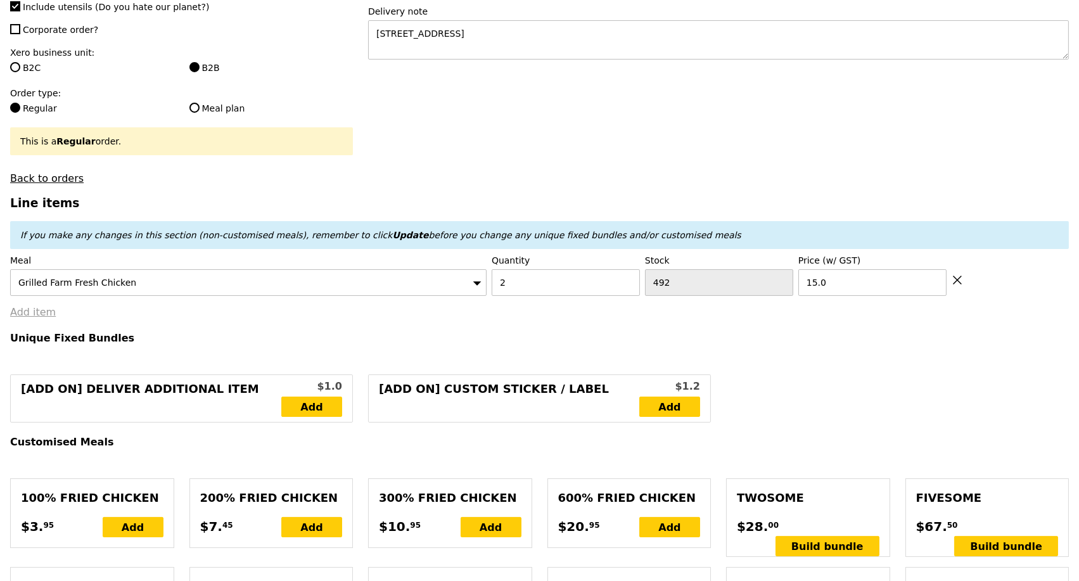
click at [31, 309] on link "Add item" at bounding box center [33, 312] width 46 height 12
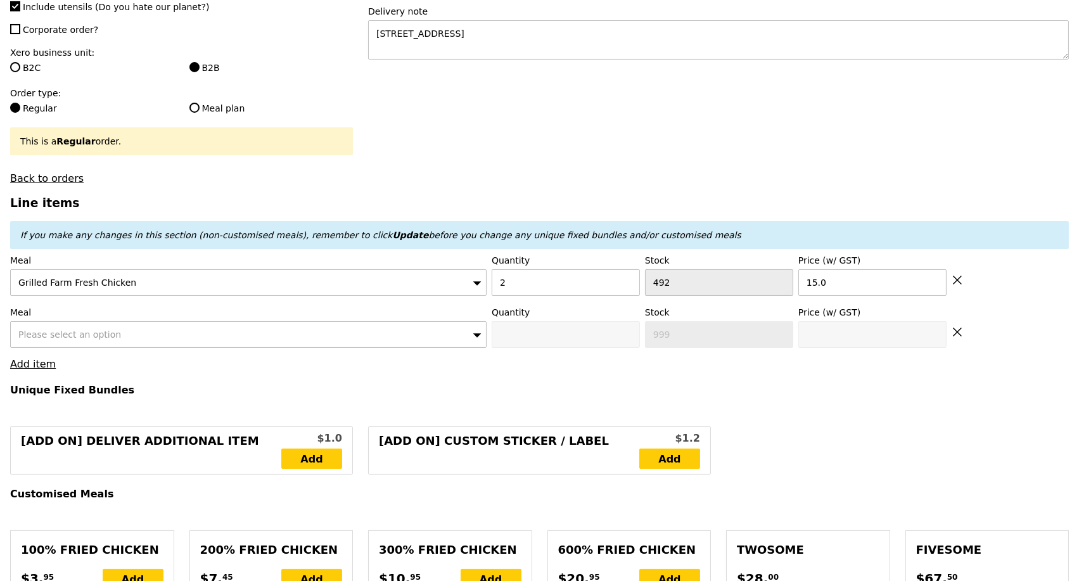
click at [86, 330] on span "Please select an option" at bounding box center [69, 335] width 103 height 10
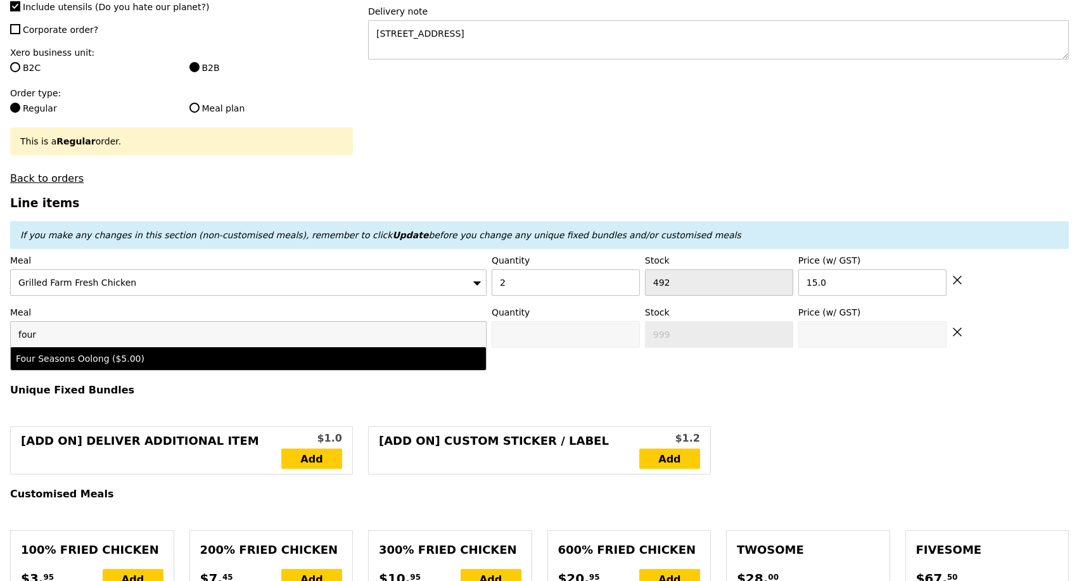
type input "four"
click at [122, 354] on div "Four Seasons Oolong ($5.00)" at bounding box center [190, 358] width 349 height 13
type input "Confirm anyway"
type input "0"
type input "500"
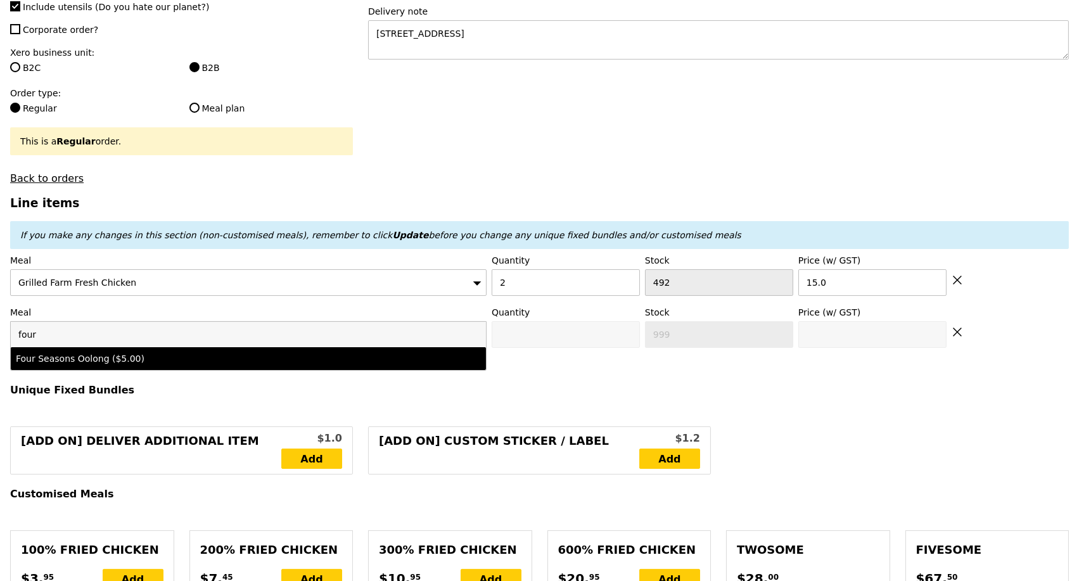
type input "5.0"
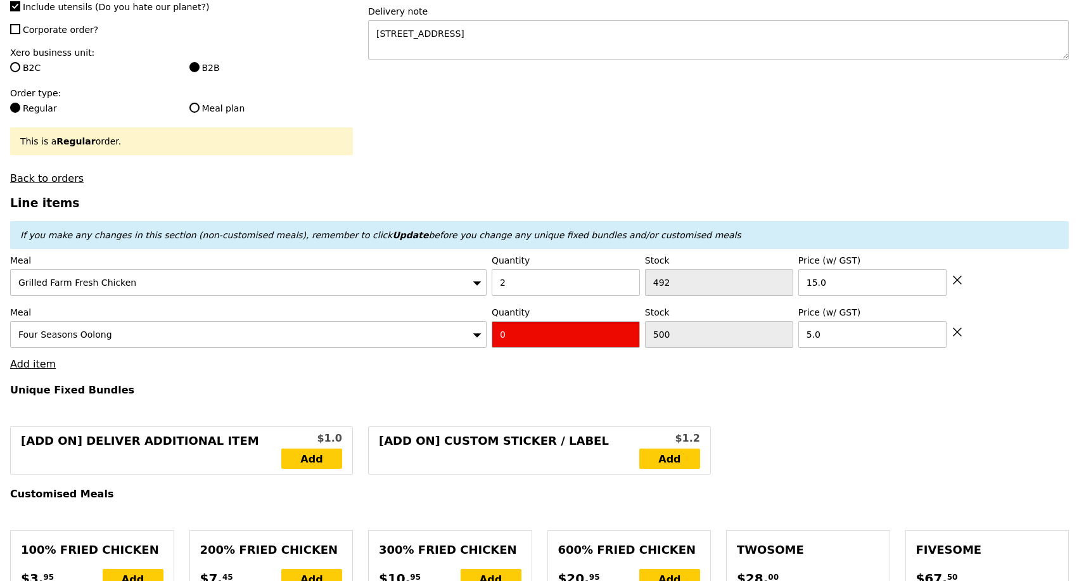
click at [501, 340] on input "0" at bounding box center [566, 334] width 148 height 27
type input "Confirm"
type input "2"
type input "Loading..."
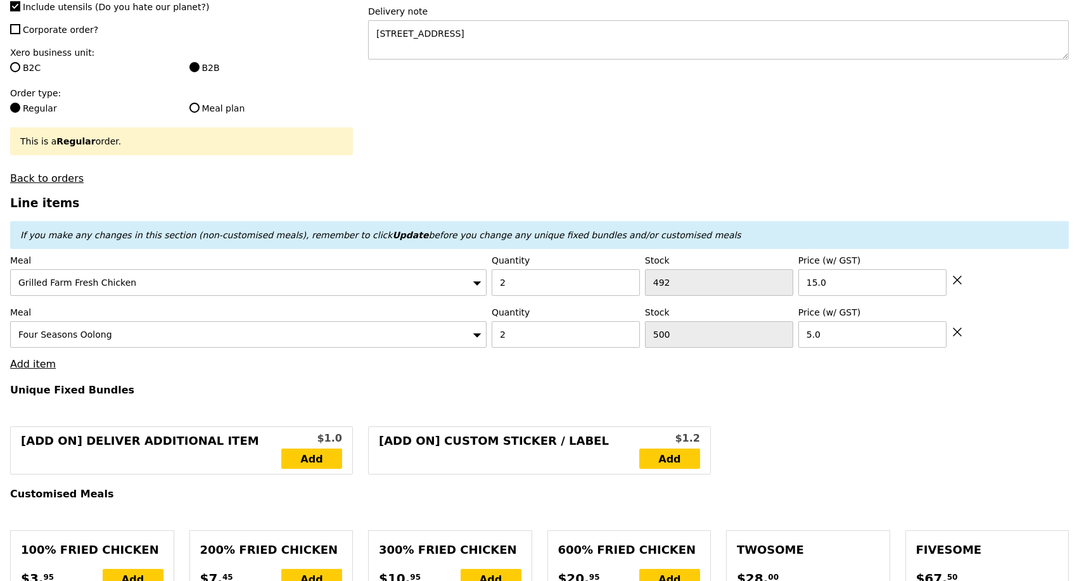
type input "40.00"
type input "55.00"
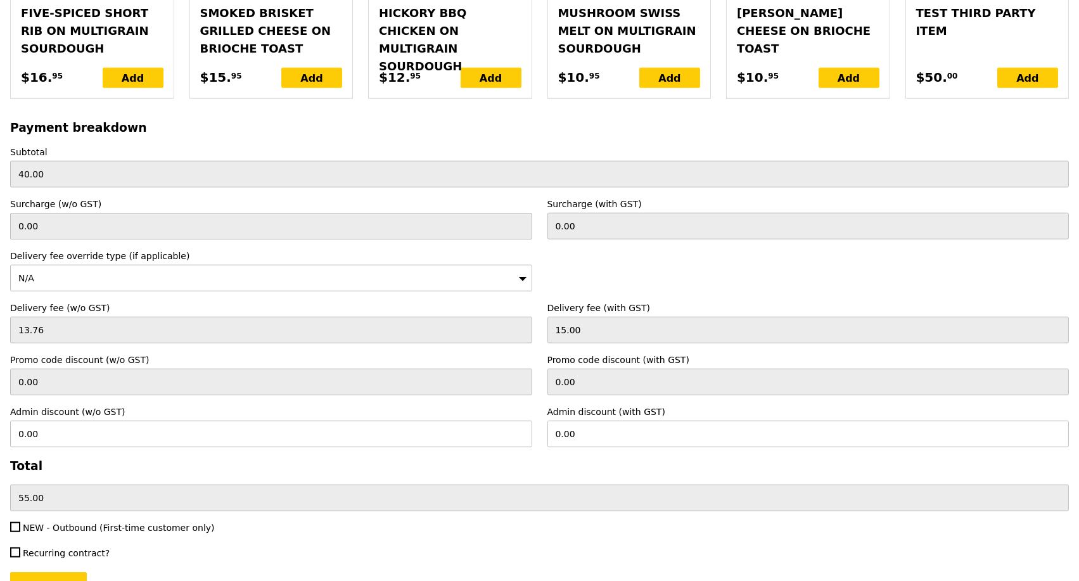
scroll to position [2930, 0]
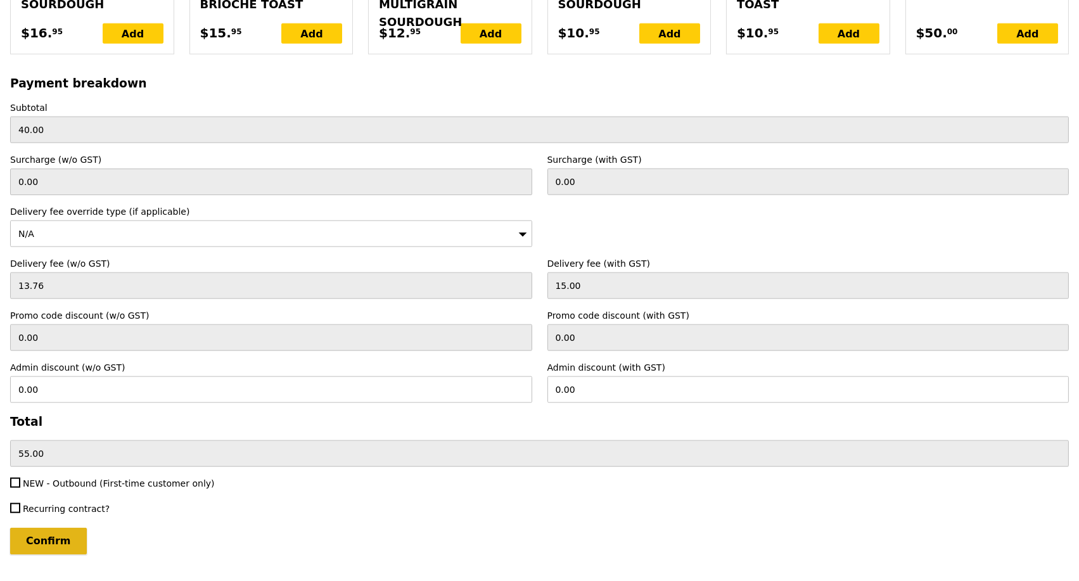
click at [51, 528] on input "Confirm" at bounding box center [48, 541] width 77 height 27
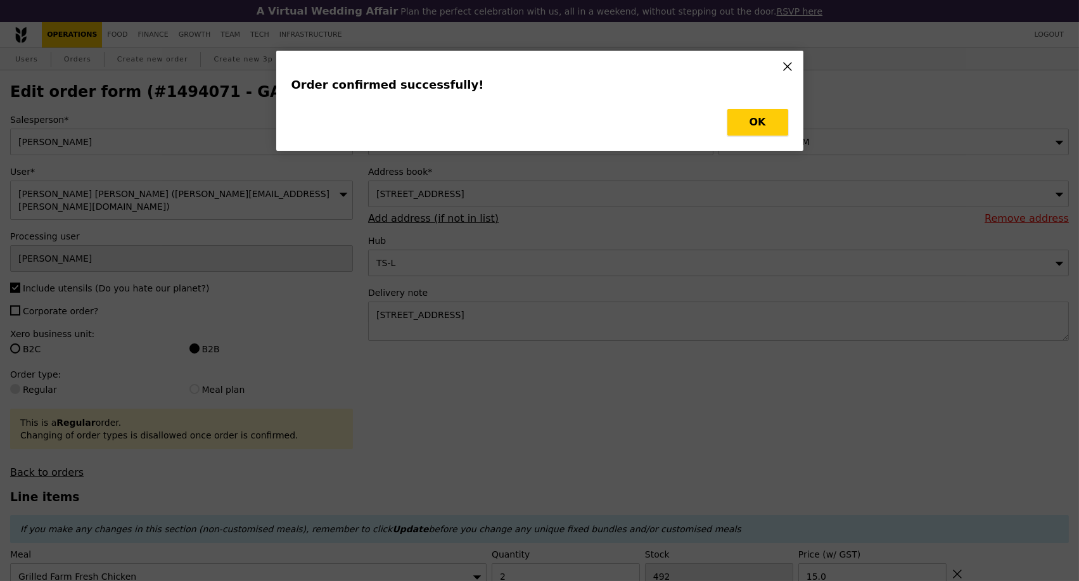
click at [752, 129] on button "OK" at bounding box center [758, 122] width 61 height 27
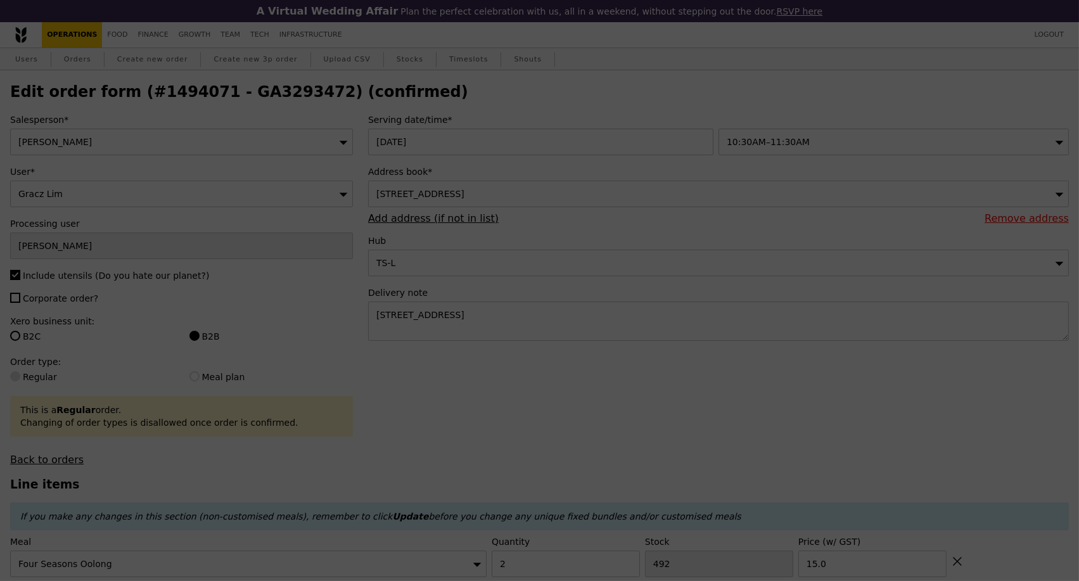
type input "Loading..."
type input "500"
type input "5.00"
type input "492"
type input "15.00"
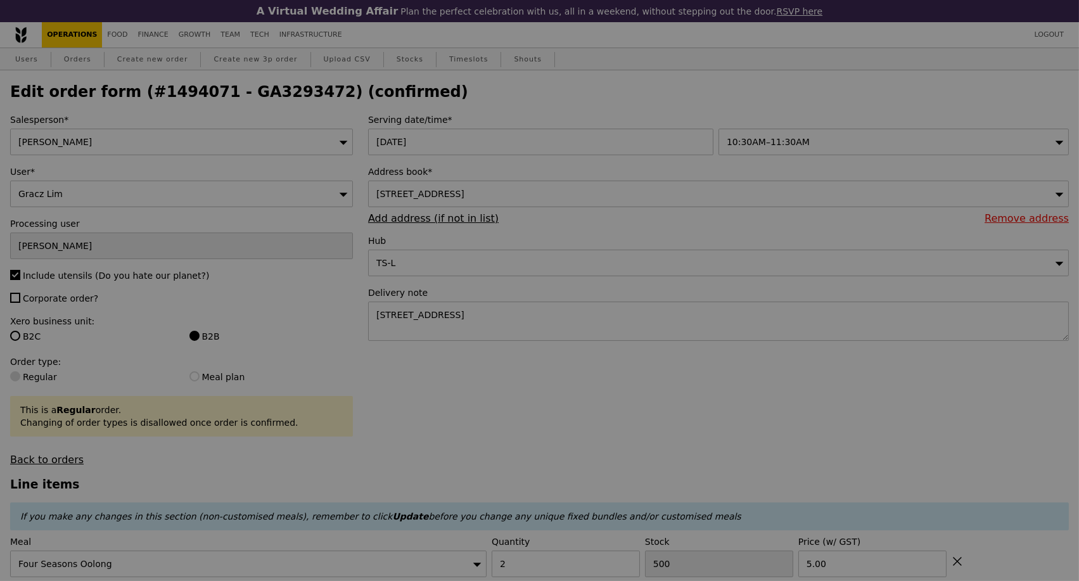
type input "498"
type input "490"
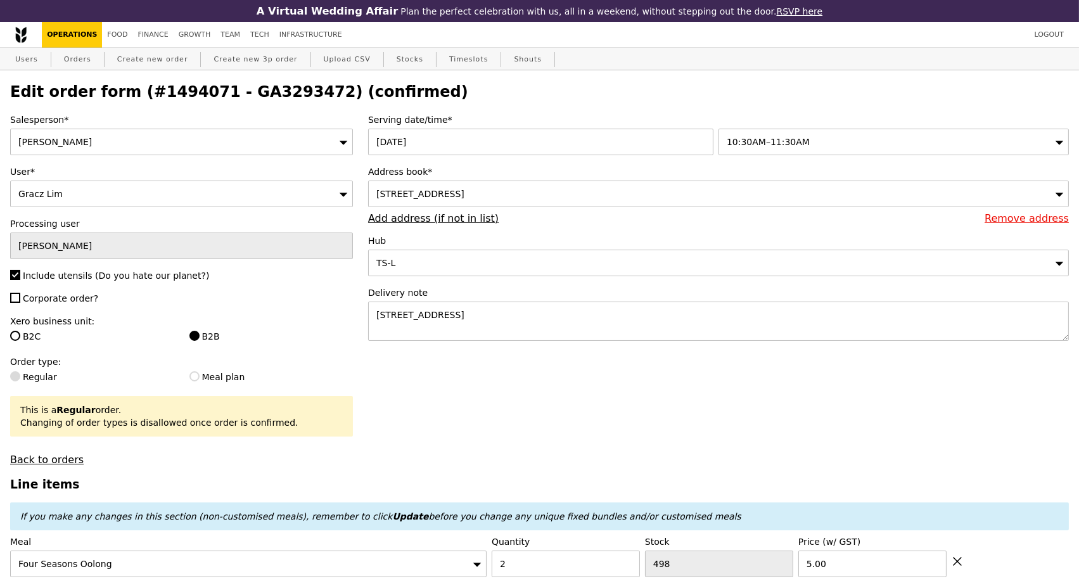
type input "Update"
click at [266, 98] on h2 "Edit order form (#1494071 - GA3293472) (confirmed)" at bounding box center [539, 92] width 1059 height 18
copy h2 "GA3293472"
click at [80, 61] on link "Orders" at bounding box center [77, 59] width 37 height 23
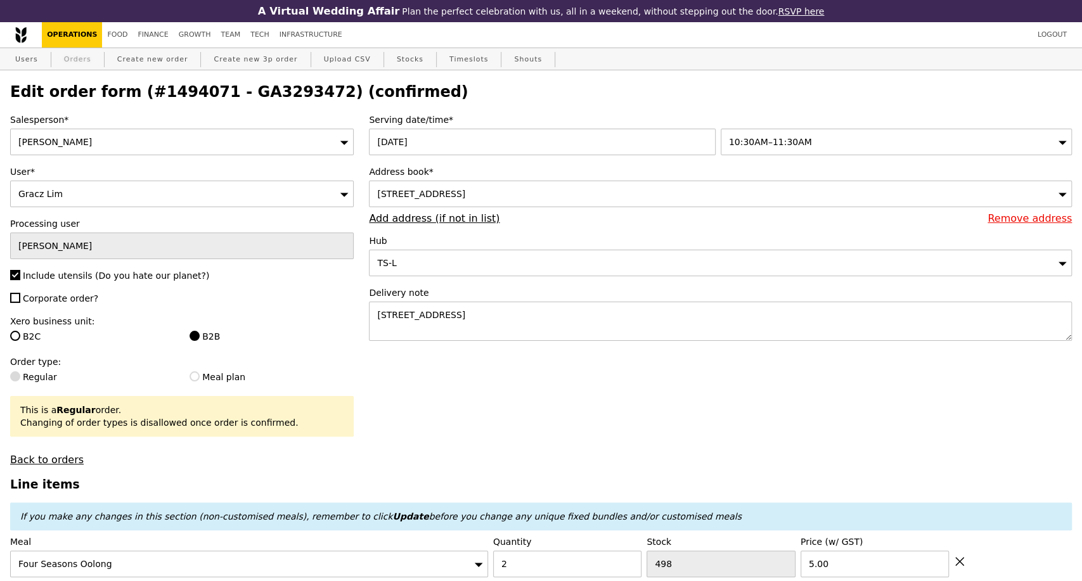
select select "100"
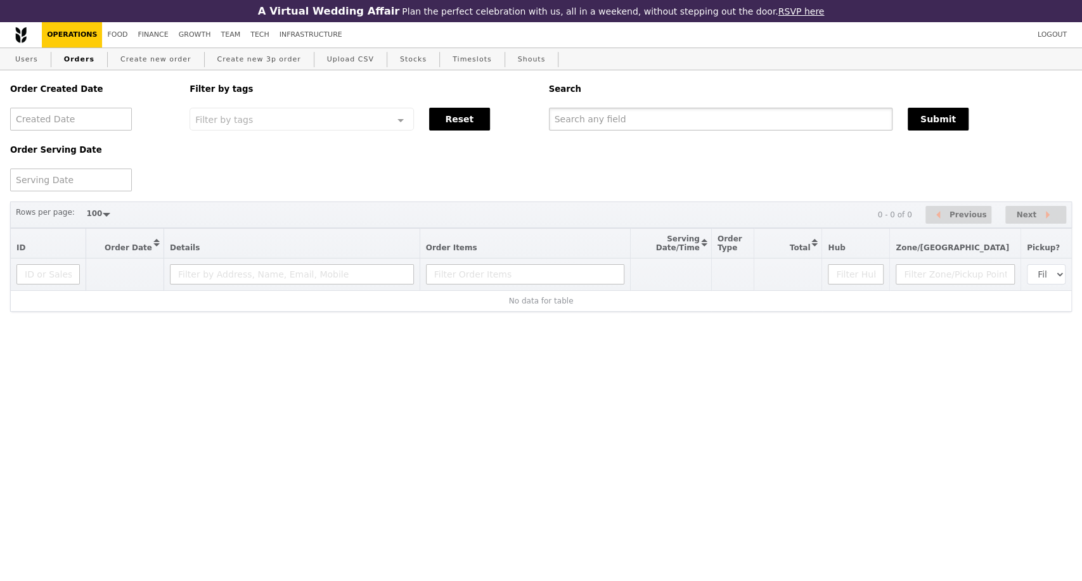
click at [634, 118] on input "text" at bounding box center [721, 119] width 344 height 23
paste input "GA3293472"
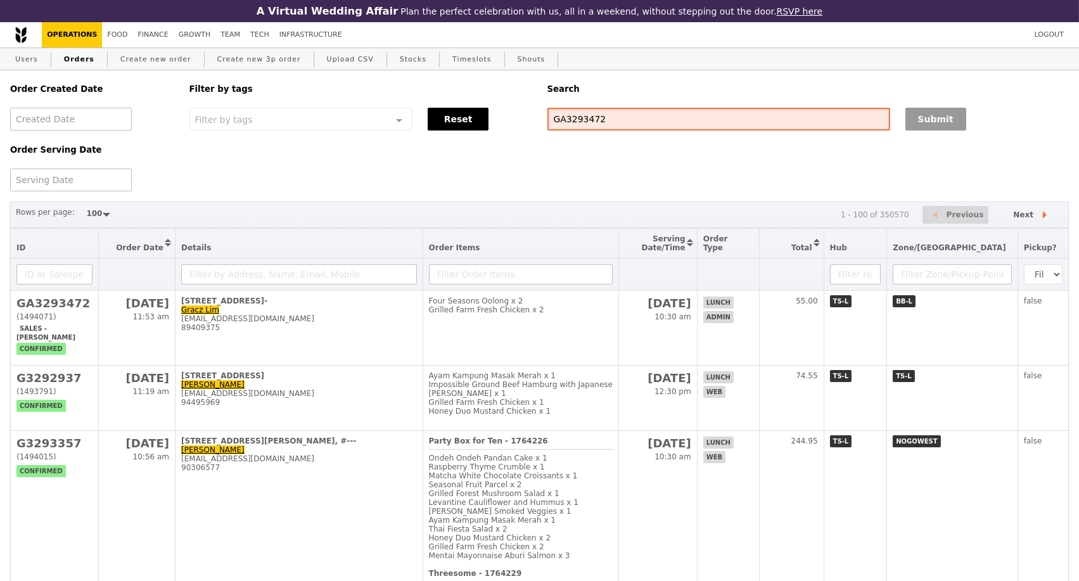
type input "GA3293472"
click at [942, 131] on button "Submit" at bounding box center [936, 119] width 61 height 23
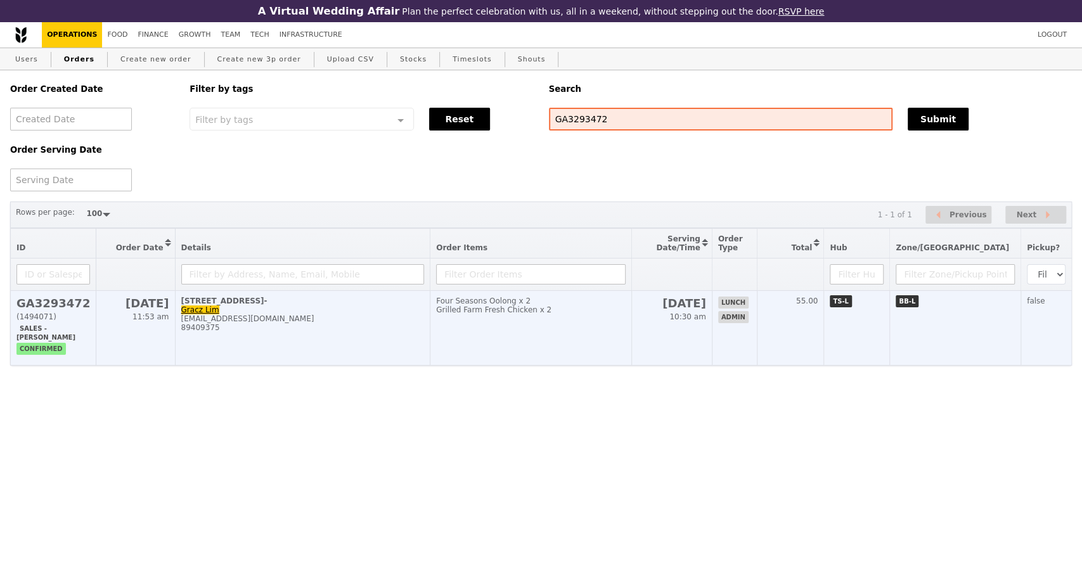
click at [323, 323] on div "[EMAIL_ADDRESS][DOMAIN_NAME]" at bounding box center [302, 318] width 243 height 9
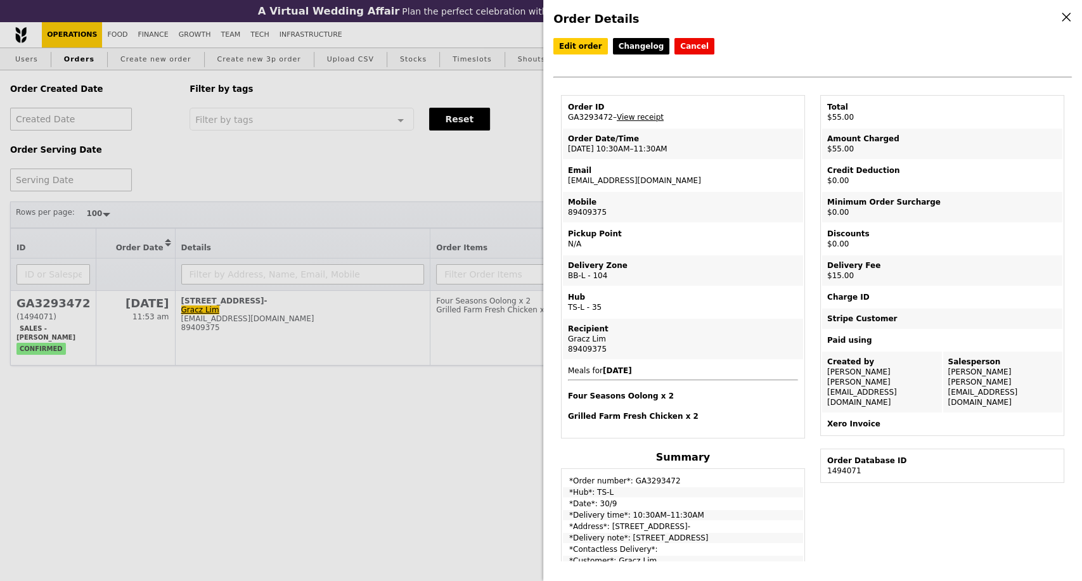
scroll to position [70, 0]
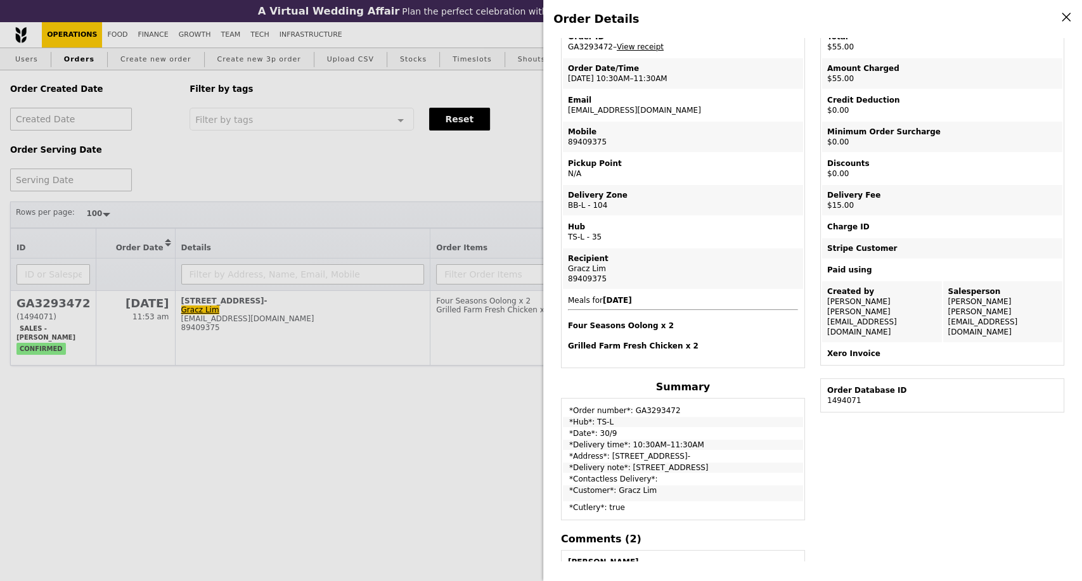
click at [354, 189] on div "Order Details Edit order Changelog Cancel Order ID GA3293472 – View receipt Ord…" at bounding box center [541, 290] width 1082 height 581
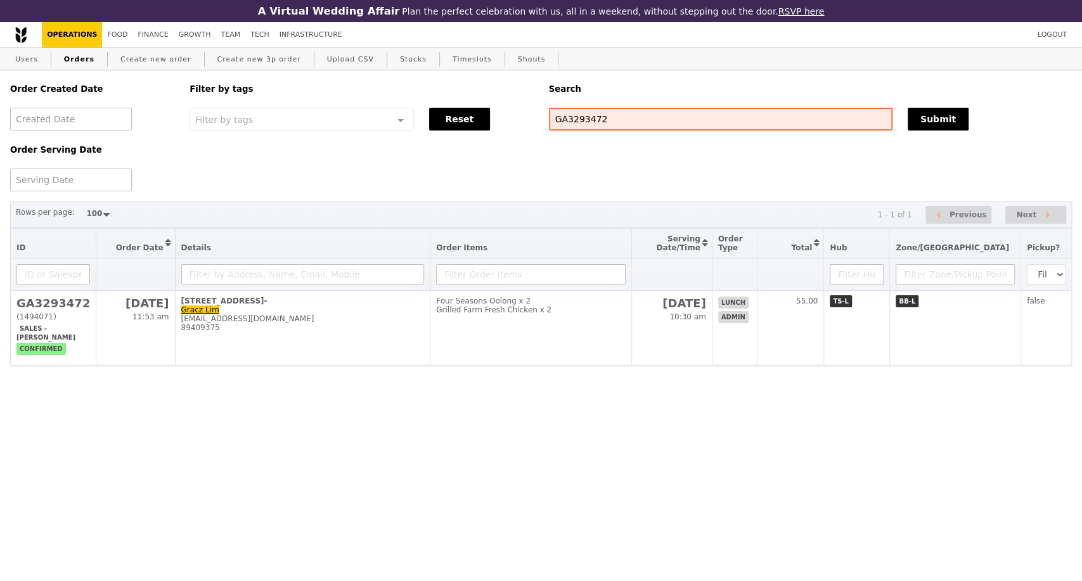
scroll to position [123, 0]
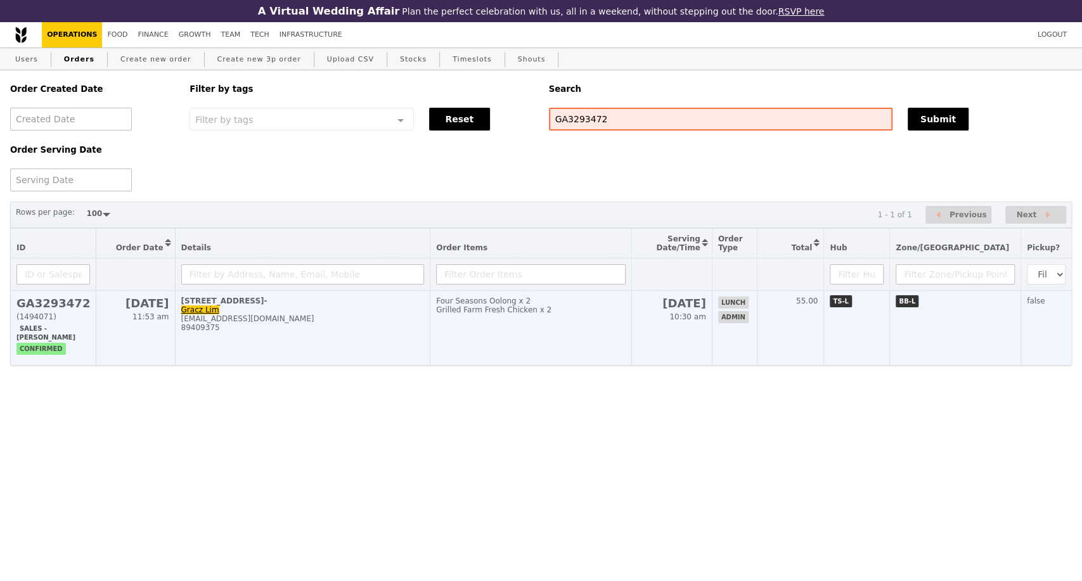
click at [311, 323] on div "[EMAIL_ADDRESS][DOMAIN_NAME]" at bounding box center [302, 318] width 243 height 9
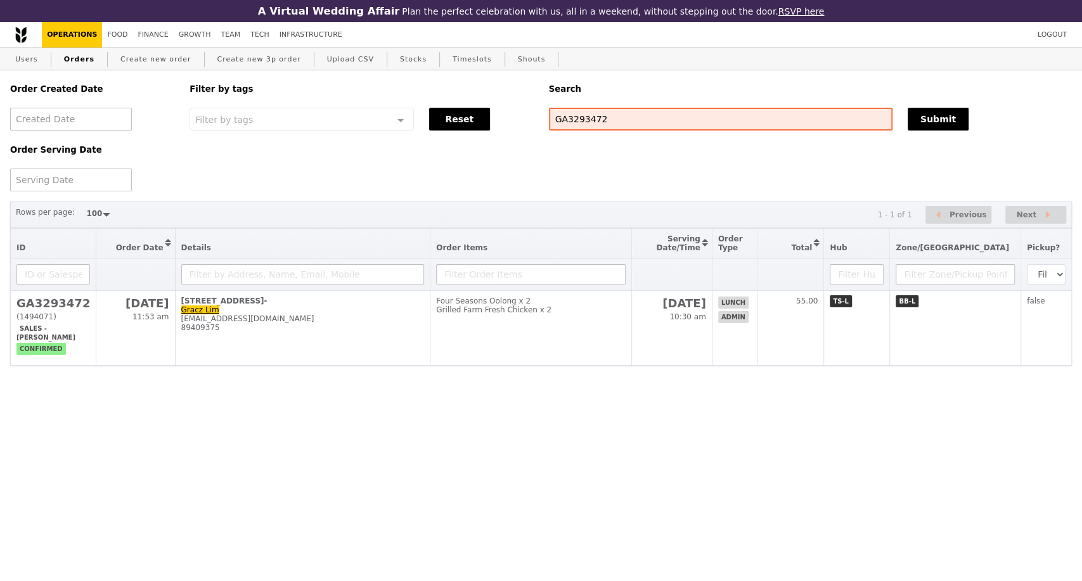
scroll to position [70, 0]
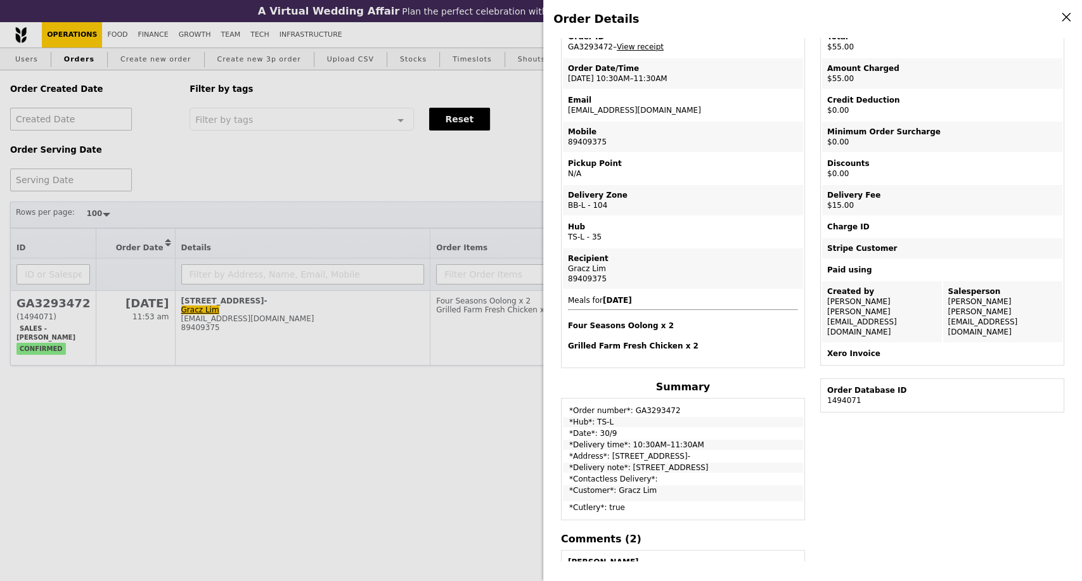
drag, startPoint x: 631, startPoint y: 114, endPoint x: 564, endPoint y: 113, distance: 67.2
click at [564, 113] on td "Email [EMAIL_ADDRESS][DOMAIN_NAME]" at bounding box center [683, 105] width 240 height 30
copy td "[EMAIL_ADDRESS][DOMAIN_NAME]"
click at [357, 199] on div "Order Details Edit order Changelog Cancel Order ID GA3293472 – View receipt Ord…" at bounding box center [541, 290] width 1082 height 581
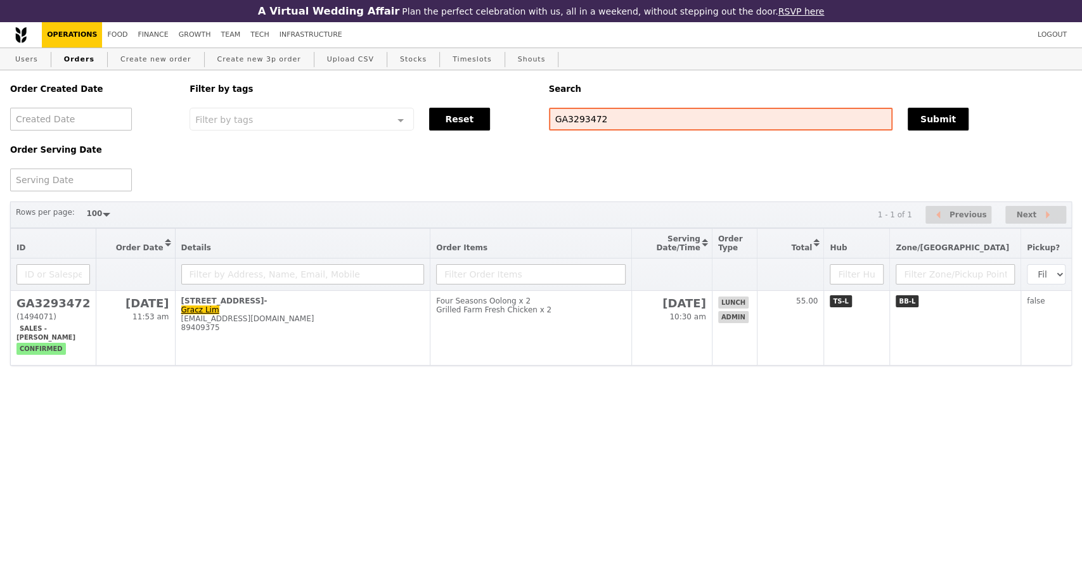
scroll to position [123, 0]
click at [141, 37] on link "Finance" at bounding box center [153, 34] width 41 height 25
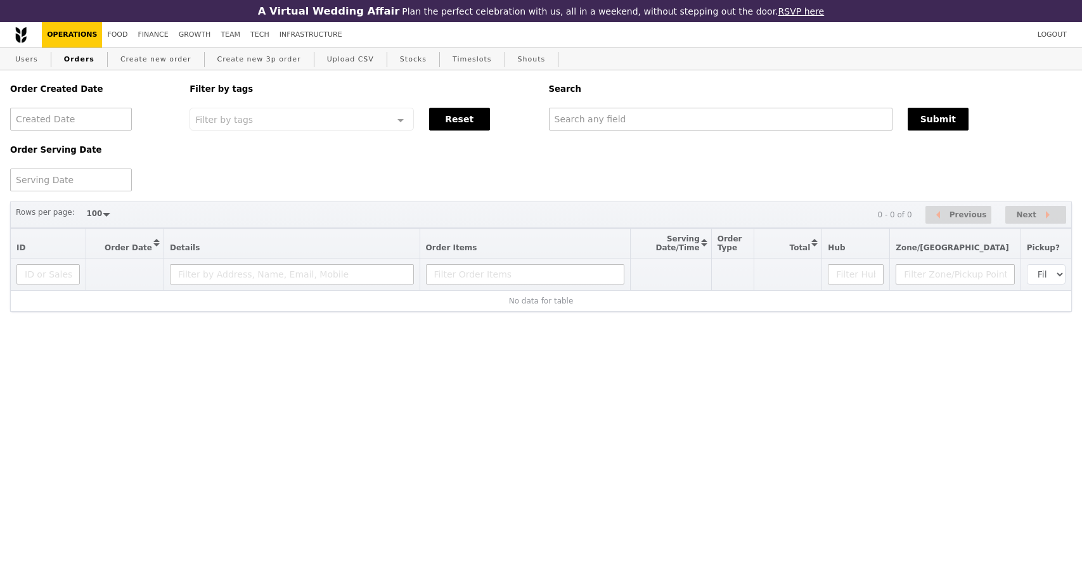
select select "100"
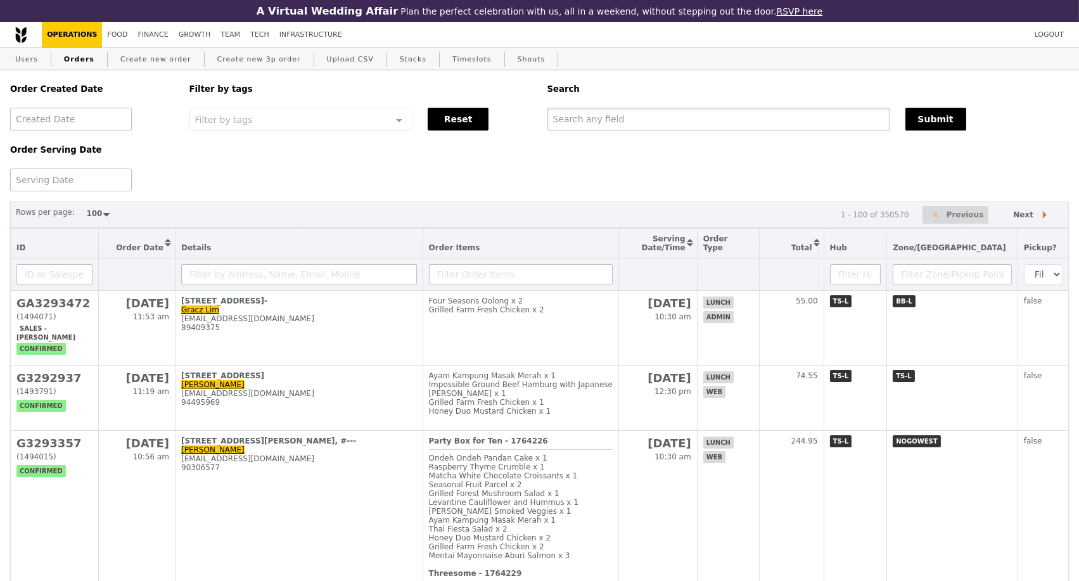
click at [586, 128] on input "text" at bounding box center [719, 119] width 343 height 23
paste input "GA3293472"
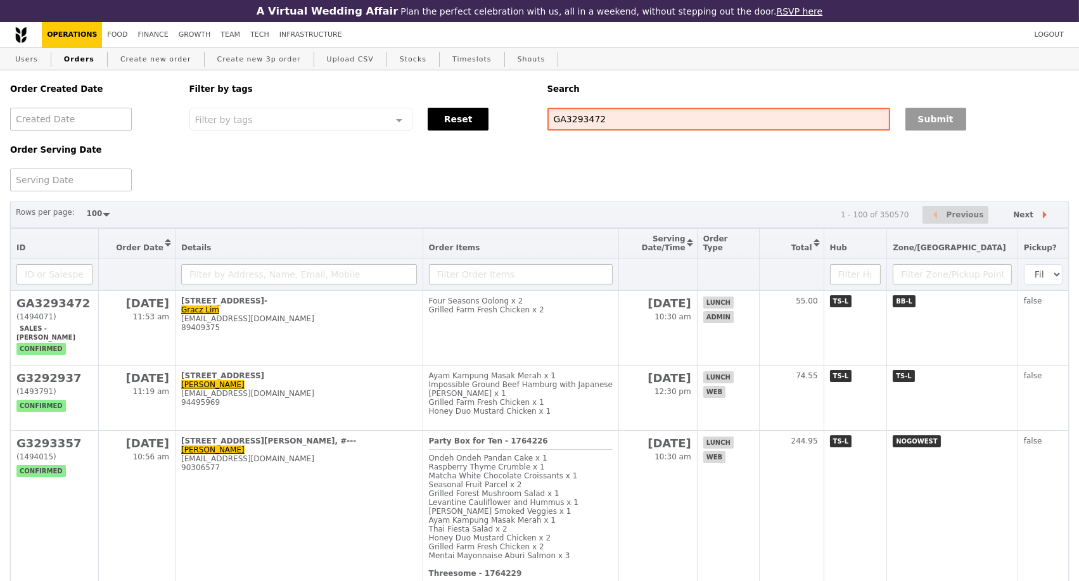
type input "GA3293472"
click at [920, 128] on button "Submit" at bounding box center [936, 119] width 61 height 23
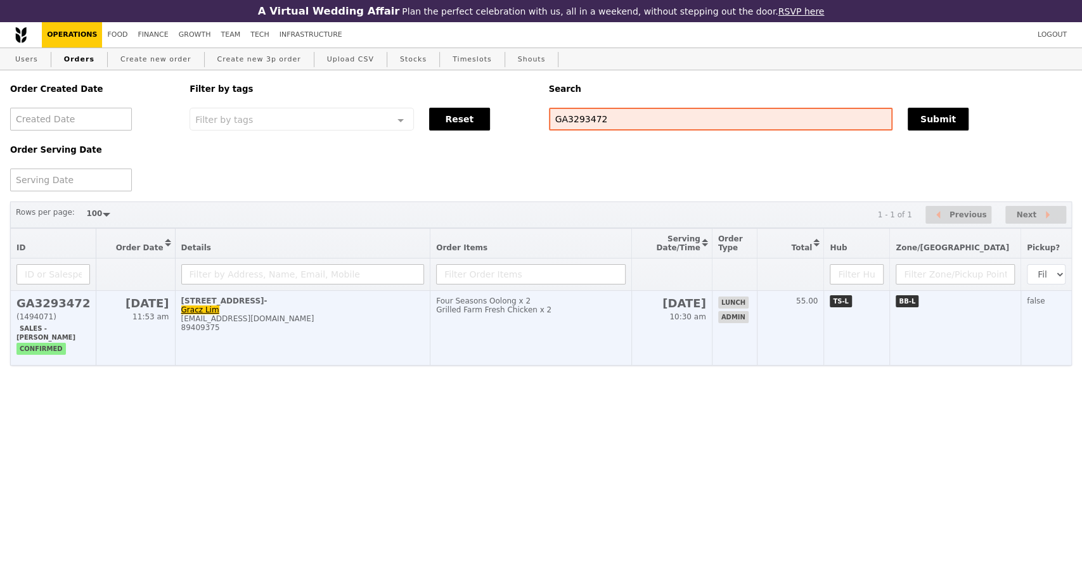
click at [372, 323] on div "[EMAIL_ADDRESS][DOMAIN_NAME]" at bounding box center [302, 318] width 243 height 9
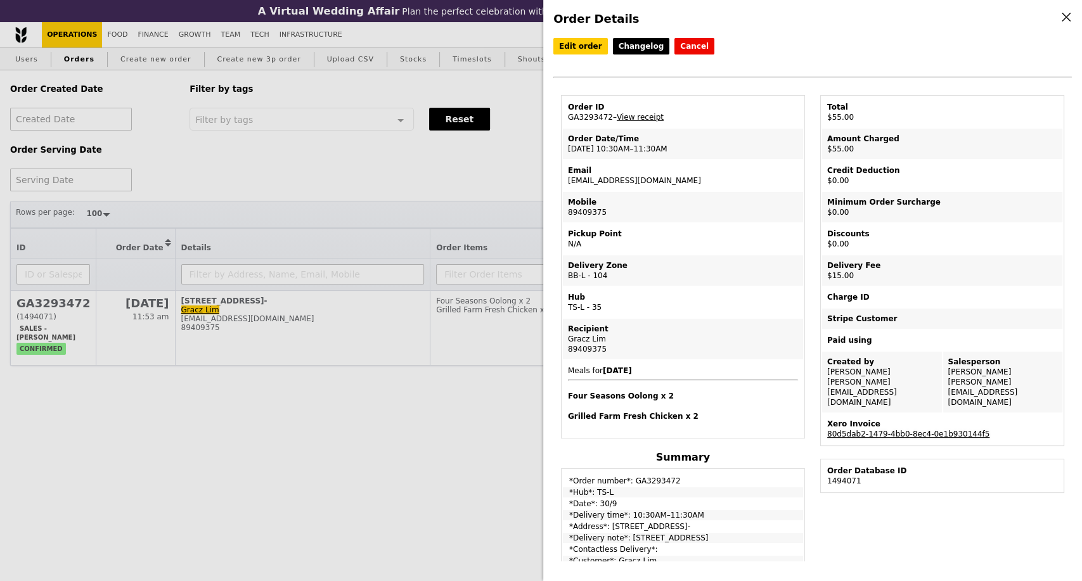
click at [928, 430] on link "80d5dab2-1479-4bb0-8ec4-0e1b930144f5" at bounding box center [908, 434] width 162 height 9
click at [444, 158] on div "Order Details Edit order Changelog Cancel Order ID GA3293472 – View receipt Ord…" at bounding box center [541, 290] width 1082 height 581
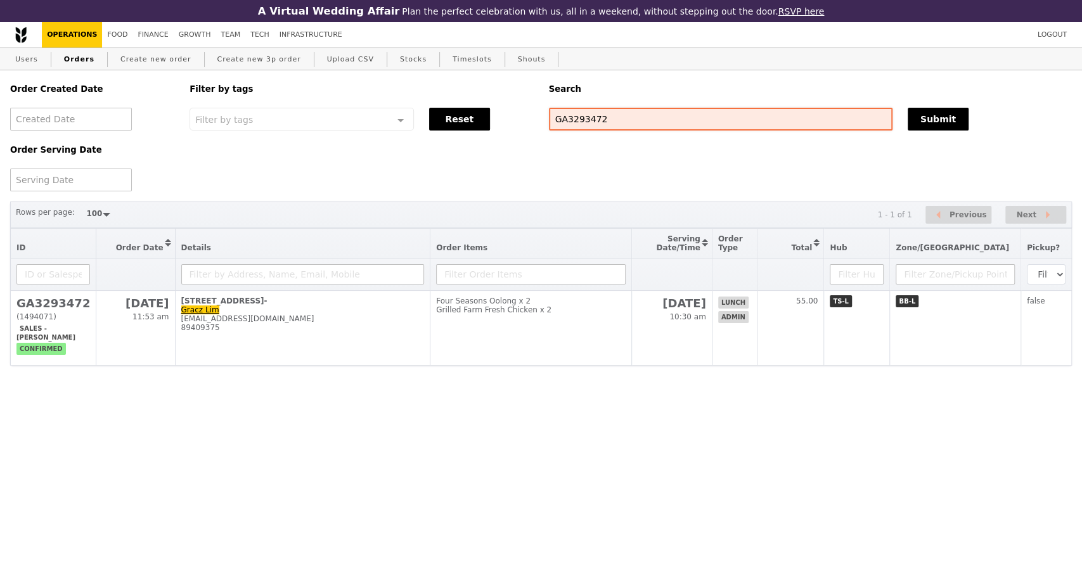
drag, startPoint x: 605, startPoint y: 148, endPoint x: 603, endPoint y: 132, distance: 16.7
click at [605, 146] on div "Order Created Date Order Serving Date Filter by tags Filter by tags Meal_Plan W…" at bounding box center [541, 130] width 1077 height 121
drag, startPoint x: 603, startPoint y: 126, endPoint x: 541, endPoint y: 128, distance: 62.1
click at [541, 128] on div "GA3293472" at bounding box center [720, 119] width 359 height 23
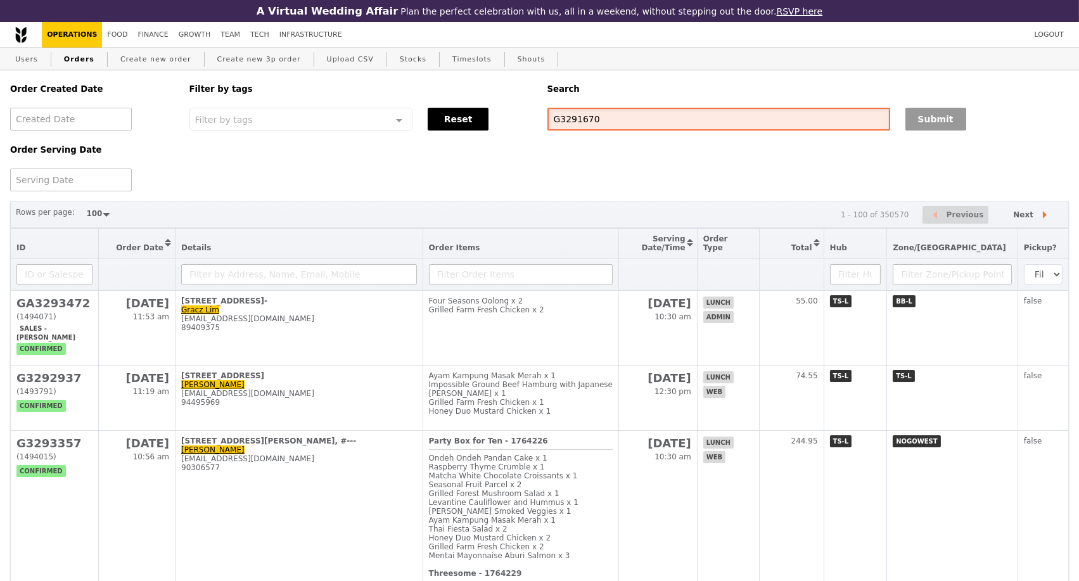
type input "G3291670"
click at [950, 113] on button "Submit" at bounding box center [936, 119] width 61 height 23
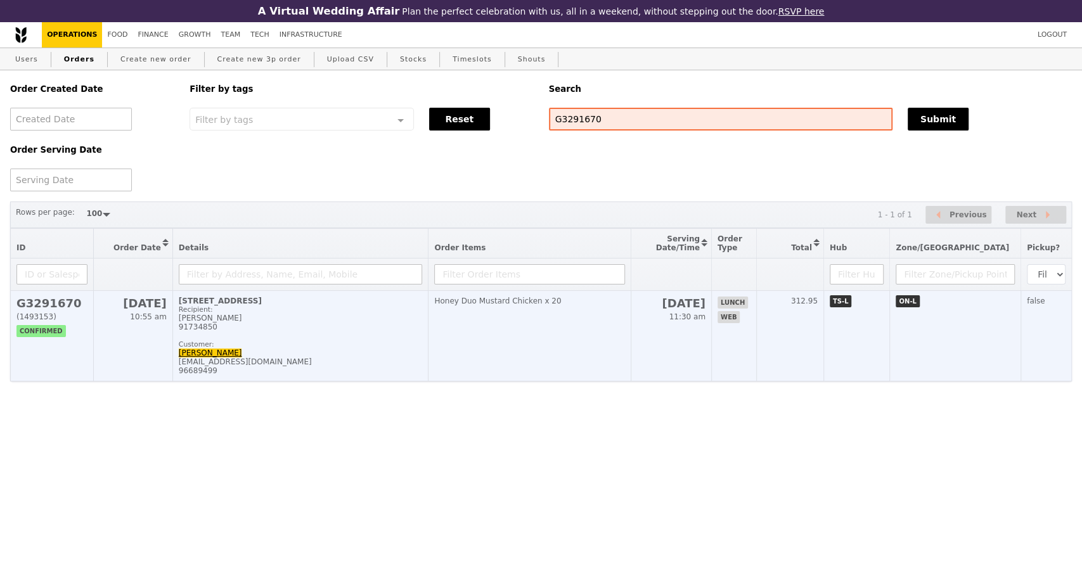
click at [335, 349] on div "Customer:" at bounding box center [301, 344] width 244 height 8
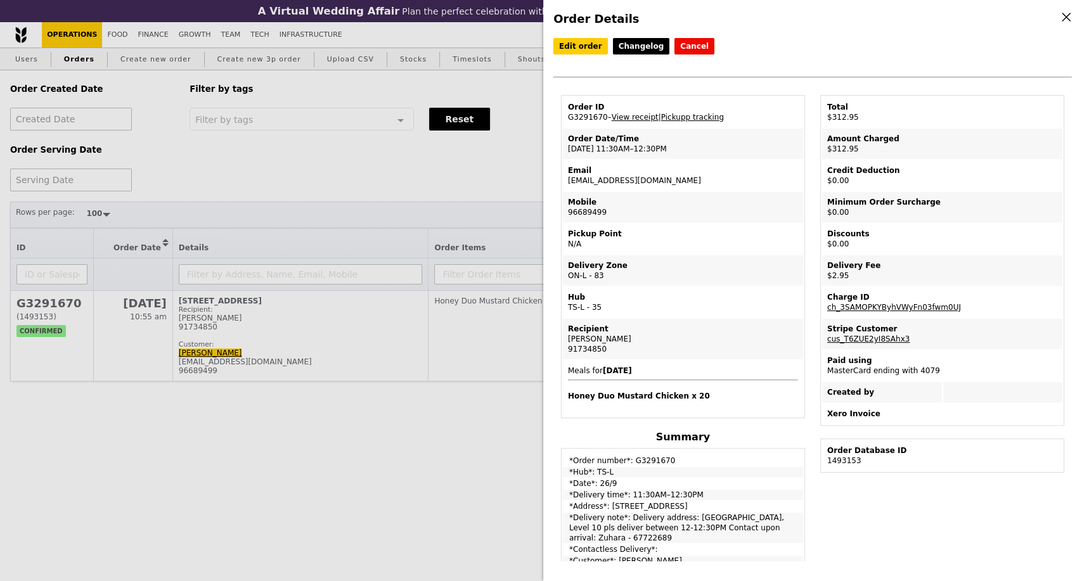
click at [577, 122] on td "Order ID G3291670 – View receipt | Pickupp tracking" at bounding box center [683, 112] width 240 height 30
copy td "G3291670"
click at [943, 184] on td "Credit Deduction $0.00" at bounding box center [942, 175] width 240 height 30
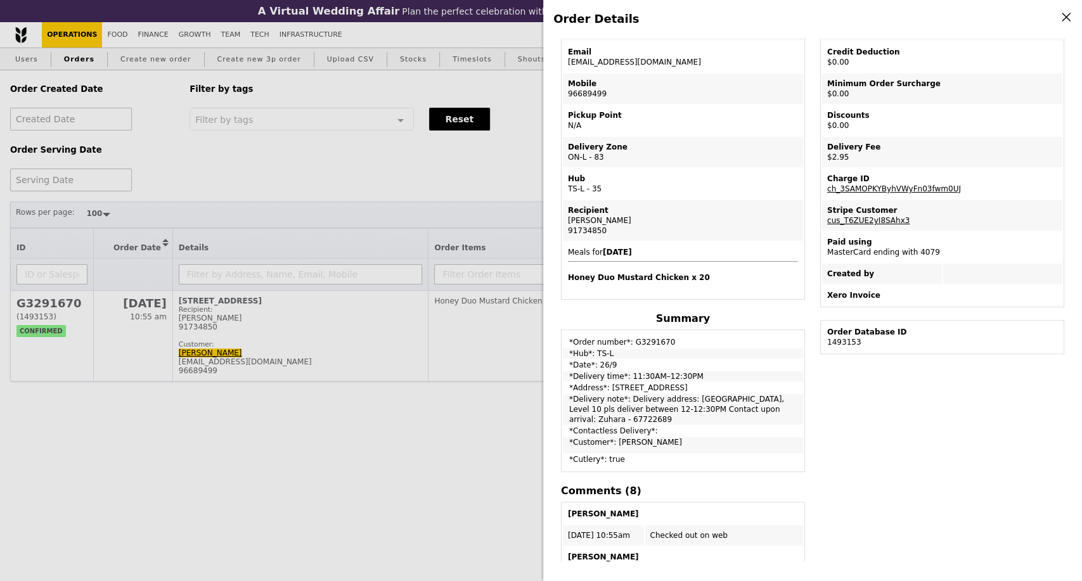
scroll to position [352, 0]
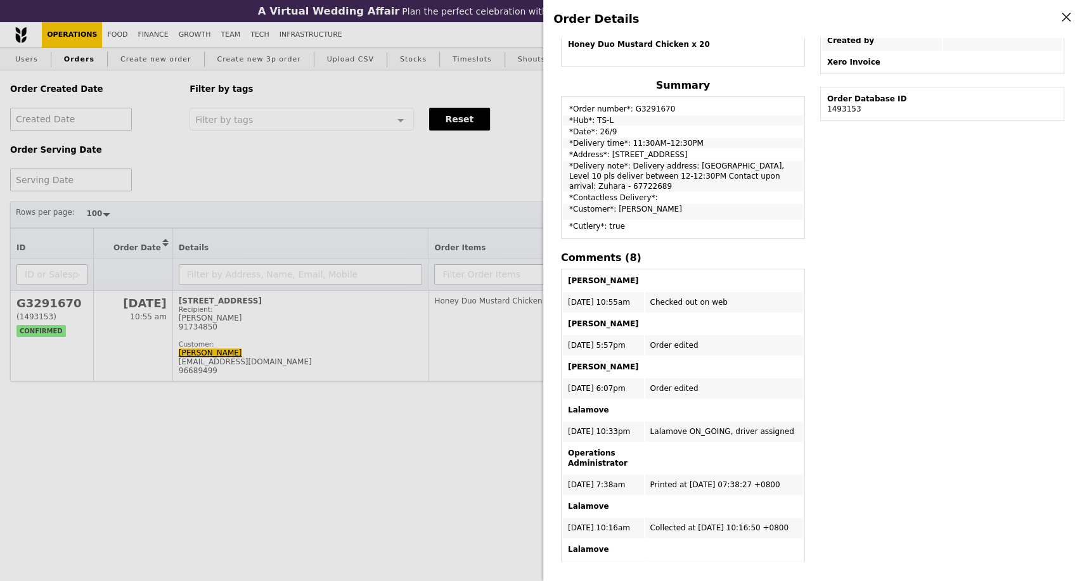
click at [109, 432] on div "Order Details Edit order Changelog Cancel Order ID G3291670 – View receipt | Pi…" at bounding box center [541, 290] width 1082 height 581
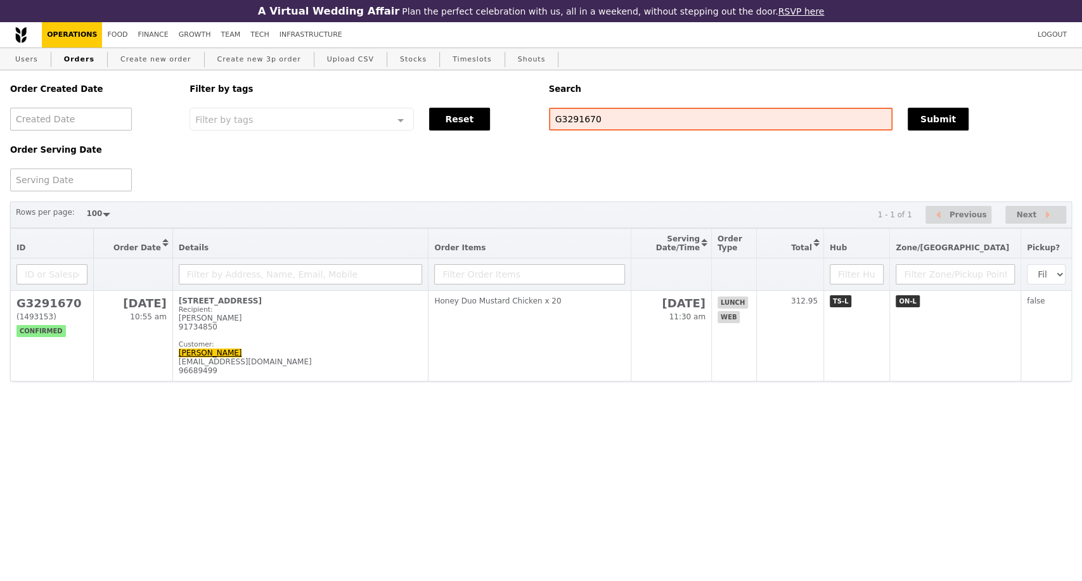
scroll to position [415, 0]
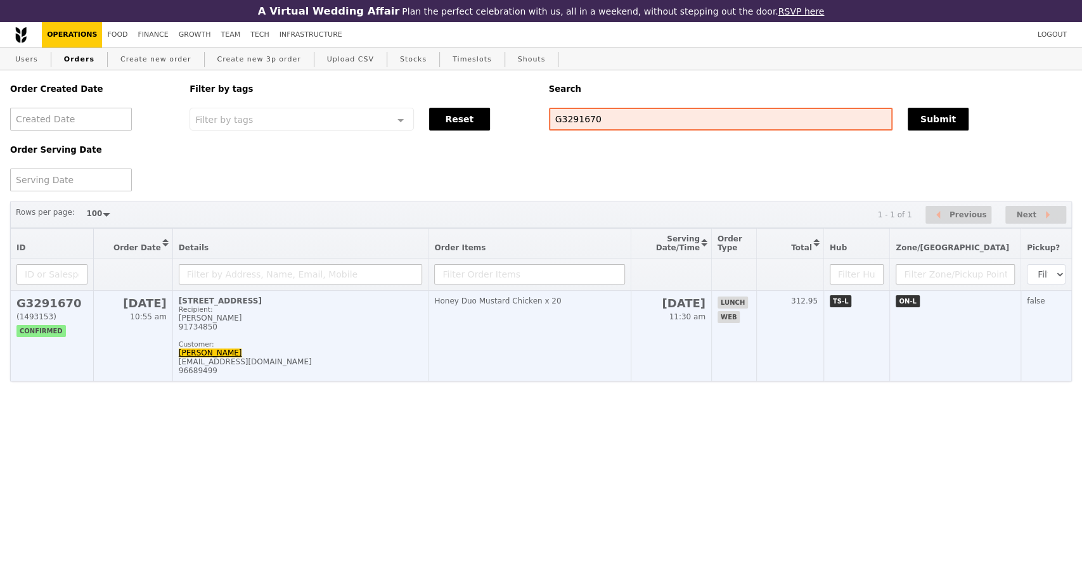
click at [609, 330] on td "Honey Duo Mustard Chicken x 20" at bounding box center [529, 336] width 203 height 91
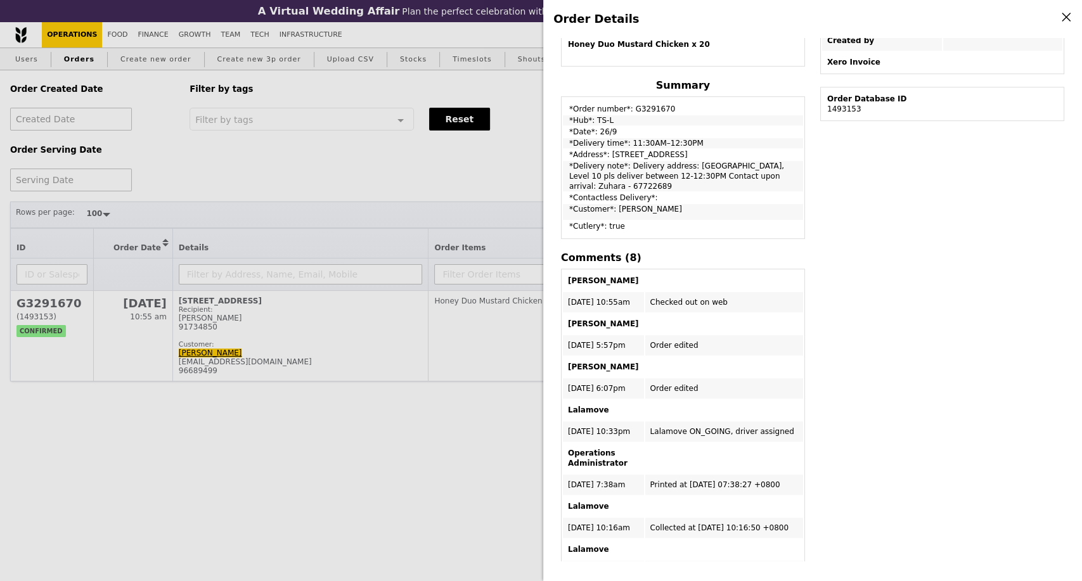
scroll to position [422, 0]
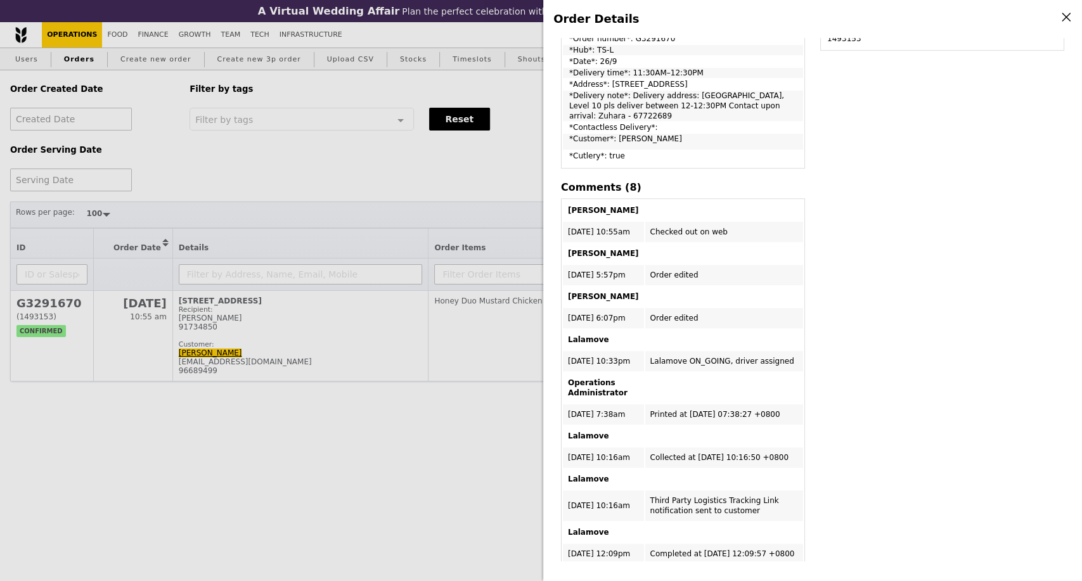
drag, startPoint x: 74, startPoint y: 461, endPoint x: 89, endPoint y: 442, distance: 24.0
click at [74, 461] on div "Order Details Edit order Changelog Cancel Order ID G3291670 – View receipt | Pi…" at bounding box center [541, 290] width 1082 height 581
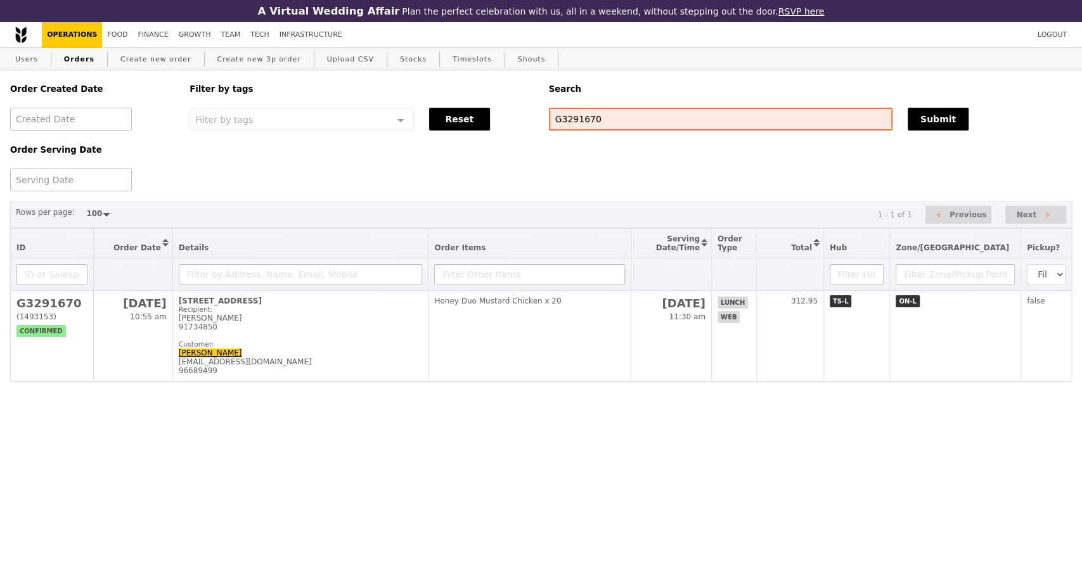
scroll to position [496, 0]
